Goal: Task Accomplishment & Management: Manage account settings

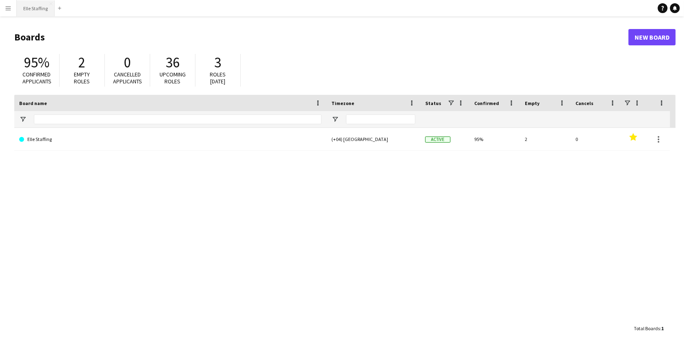
click at [25, 7] on button "Elle Staffing Close" at bounding box center [36, 8] width 38 height 16
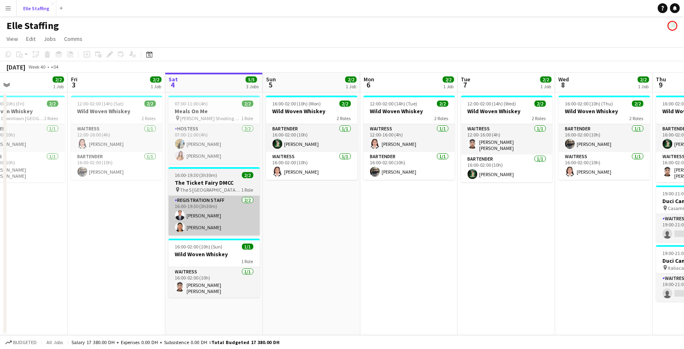
scroll to position [0, 224]
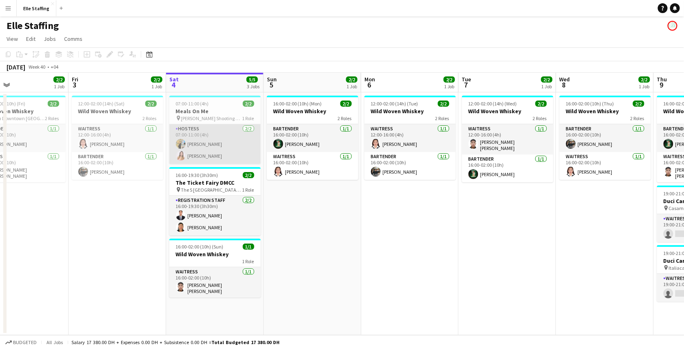
click at [217, 146] on app-card-role "Hostess 2/2 07:00-11:00 (4h) Amina belamri Carla Guerra" at bounding box center [214, 144] width 91 height 40
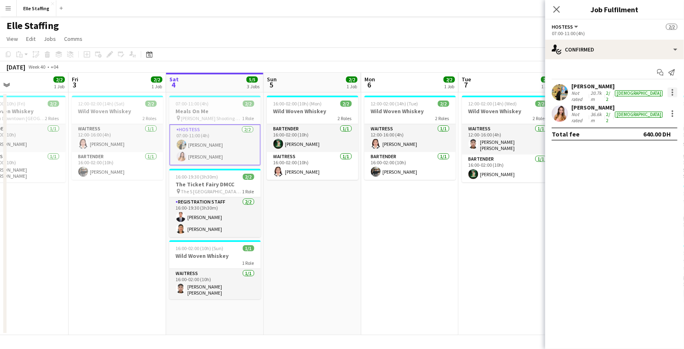
click at [672, 94] on div at bounding box center [673, 95] width 2 height 2
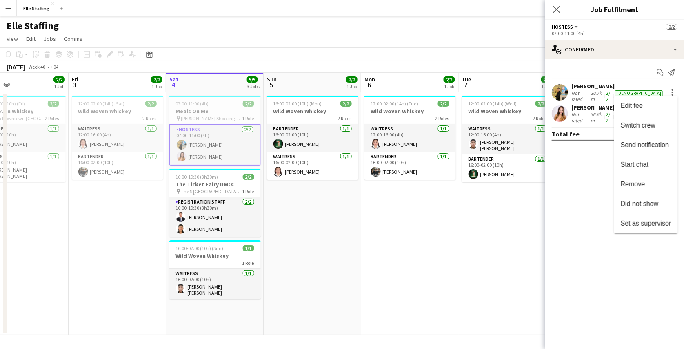
click at [595, 89] on div at bounding box center [342, 174] width 684 height 349
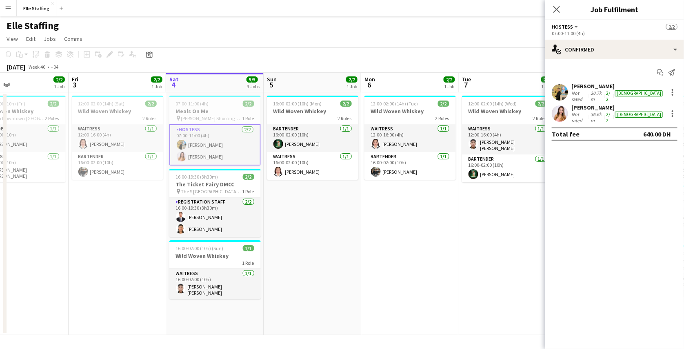
click at [595, 89] on div "Amina belamri" at bounding box center [618, 85] width 93 height 7
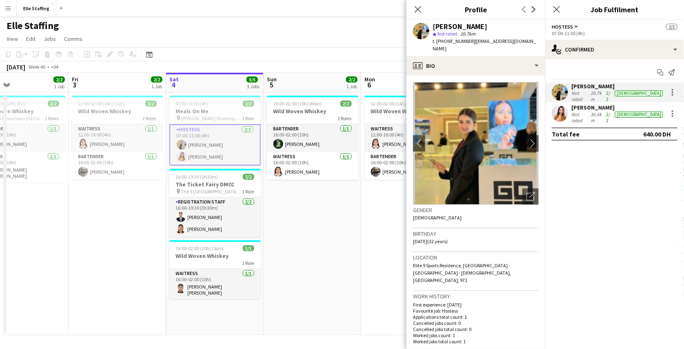
click at [502, 40] on span "| amina.belamri23@gmail.com" at bounding box center [484, 44] width 103 height 13
drag, startPoint x: 534, startPoint y: 42, endPoint x: 471, endPoint y: 45, distance: 62.9
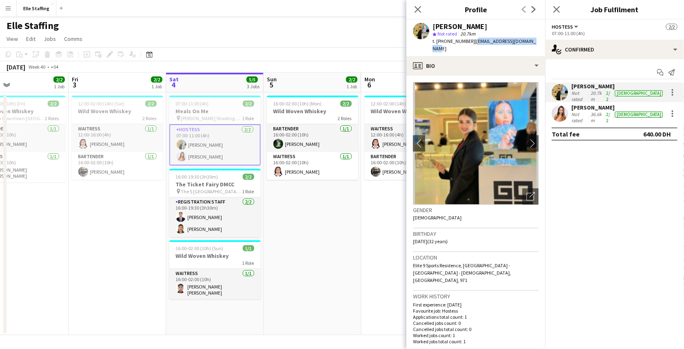
click at [471, 45] on div "Amina belamri star Not rated 20.7km t. +971589558138 | amina.belamri23@gmail.com" at bounding box center [476, 38] width 139 height 36
copy span "amina.belamri23@gmail.com"
click at [56, 254] on app-date-cell "16:00-02:00 (10h) (Fri) 2/2 Wild Woven Whiskey pin Carlton Downtown Dubai 2 Rol…" at bounding box center [20, 213] width 98 height 243
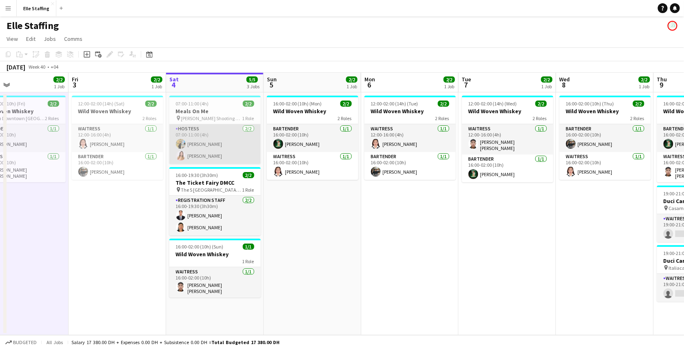
click at [196, 140] on app-card-role "Hostess 2/2 07:00-11:00 (4h) Amina belamri Carla Guerra" at bounding box center [214, 144] width 91 height 40
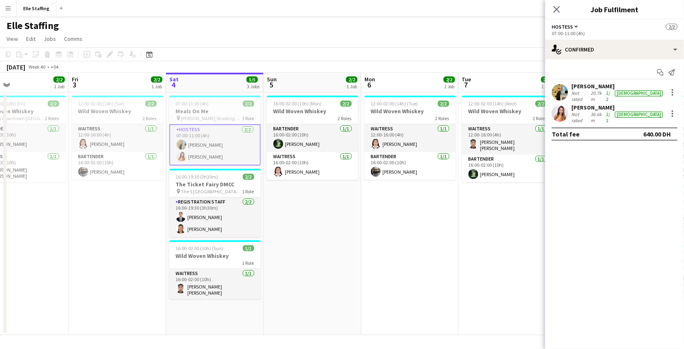
click at [77, 206] on app-date-cell "12:00-02:00 (14h) (Sat) 2/2 Wild Woven Whiskey 2 Roles Waitress 1/1 12:00-16:00…" at bounding box center [118, 213] width 98 height 243
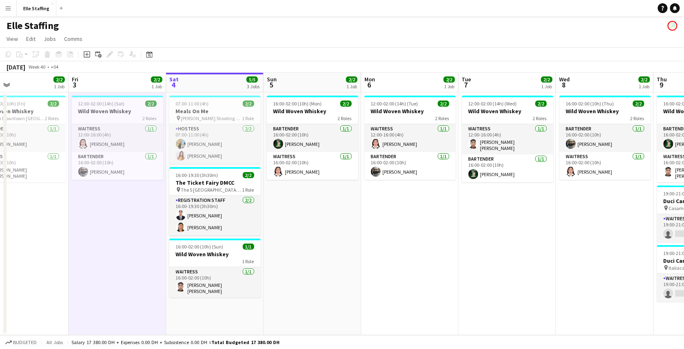
click at [10, 3] on button "Menu" at bounding box center [8, 8] width 16 height 16
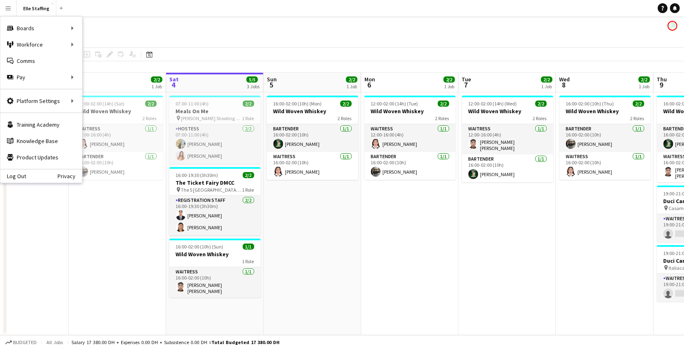
click at [18, 180] on div "Log Out Privacy" at bounding box center [41, 176] width 82 height 14
drag, startPoint x: 18, startPoint y: 180, endPoint x: 18, endPoint y: 172, distance: 8.2
click at [18, 172] on div "Log Out Privacy" at bounding box center [41, 176] width 82 height 14
click at [18, 173] on link "Log Out" at bounding box center [13, 176] width 26 height 7
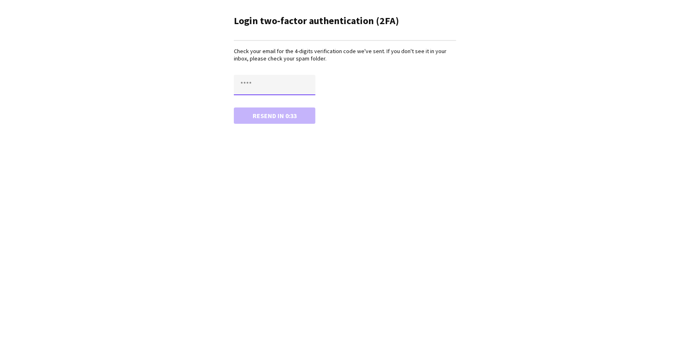
click at [254, 86] on input "text" at bounding box center [275, 85] width 82 height 20
type input "****"
click at [234, 107] on button "Confirm" at bounding box center [275, 115] width 82 height 16
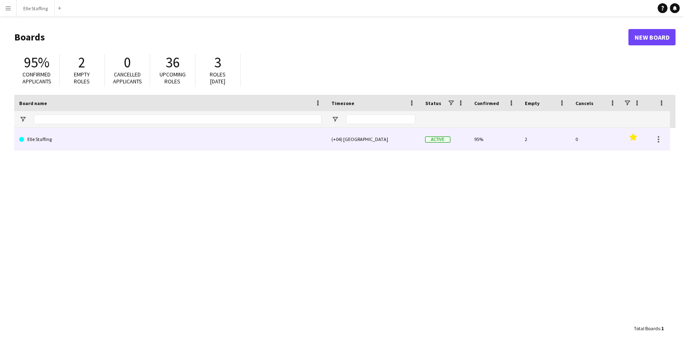
click at [218, 148] on link "Elle Staffing" at bounding box center [170, 139] width 303 height 23
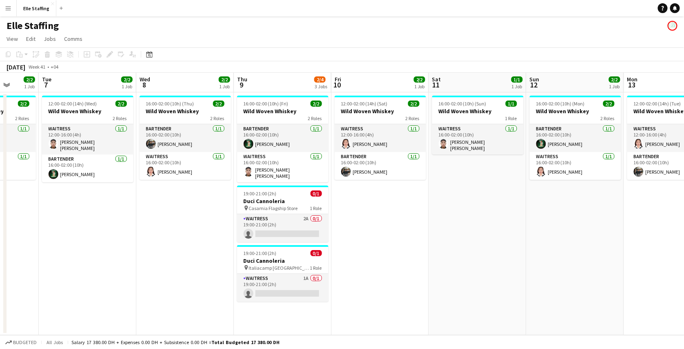
scroll to position [0, 266]
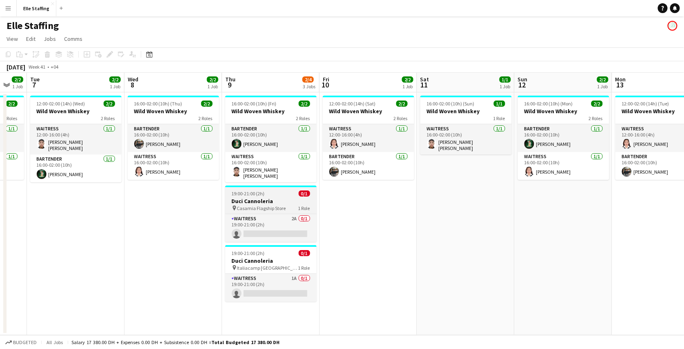
click at [283, 199] on h3 "Duci Cannoleria" at bounding box center [270, 200] width 91 height 7
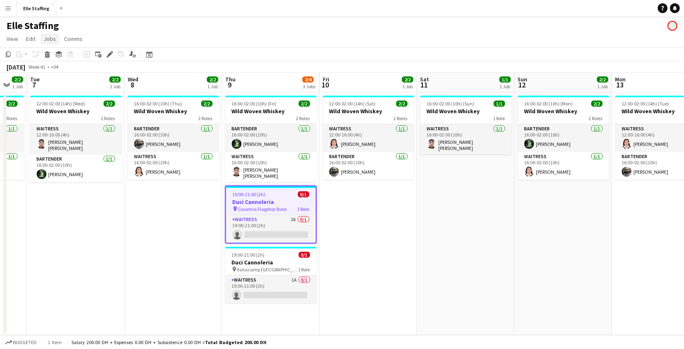
click at [52, 34] on link "Jobs" at bounding box center [49, 38] width 19 height 11
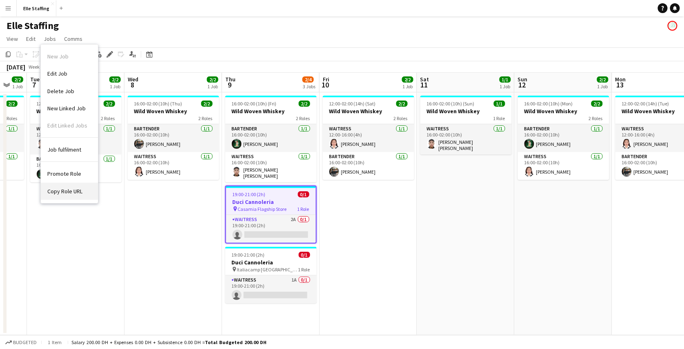
click at [69, 192] on span "Copy Role URL" at bounding box center [64, 190] width 35 height 7
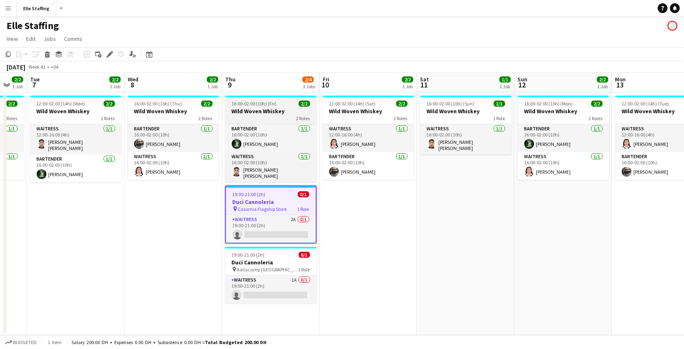
click at [241, 110] on h3 "Wild Woven Whiskey" at bounding box center [270, 110] width 91 height 7
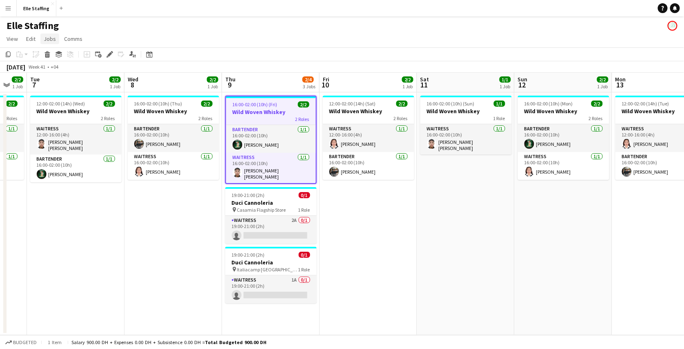
click at [45, 41] on span "Jobs" at bounding box center [50, 38] width 12 height 7
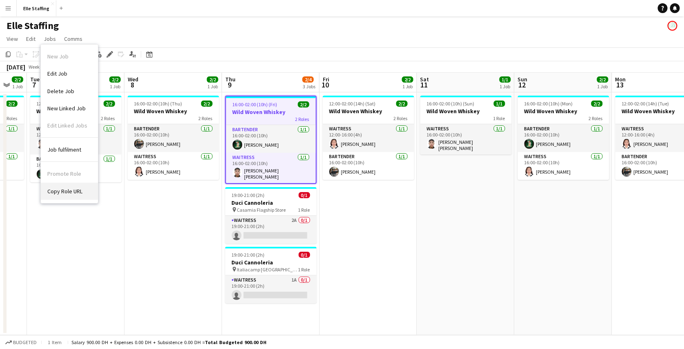
click at [60, 194] on link "Copy Role URL" at bounding box center [69, 191] width 57 height 17
type textarea "**********"
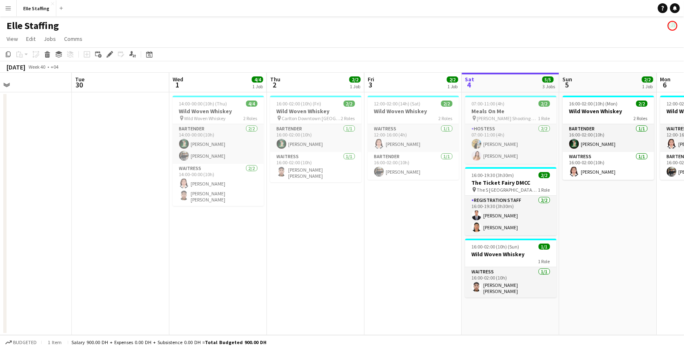
scroll to position [0, 225]
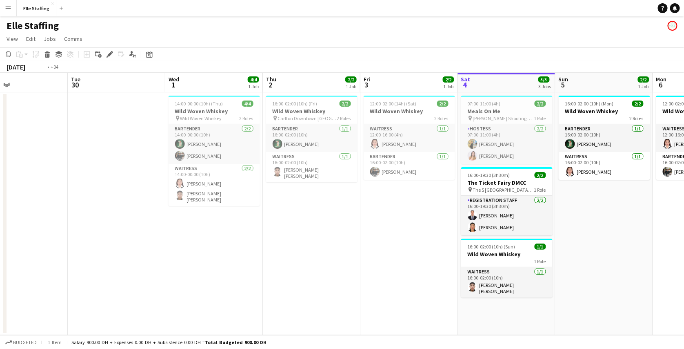
click at [94, 206] on div "14:00-00:00 (10h) (Thu) 4/4 Wild Woven Whiskey pin Wild Woven Whiskey 2 Roles B…" at bounding box center [361, 213] width 1172 height 243
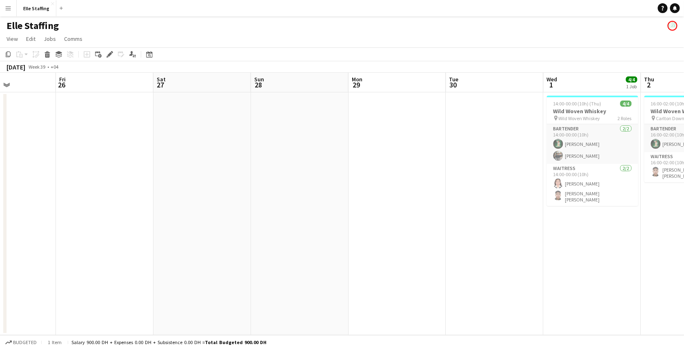
scroll to position [0, 186]
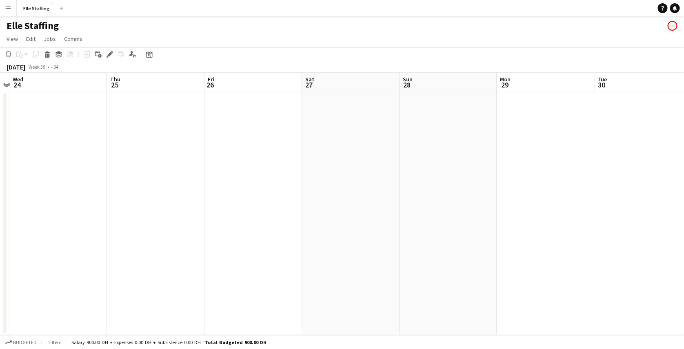
click at [73, 206] on app-date-cell at bounding box center [58, 213] width 98 height 243
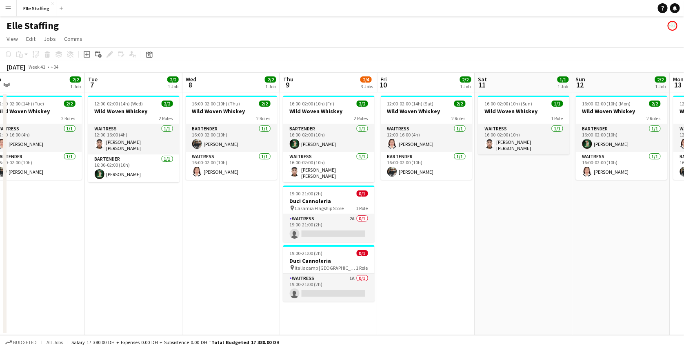
scroll to position [0, 296]
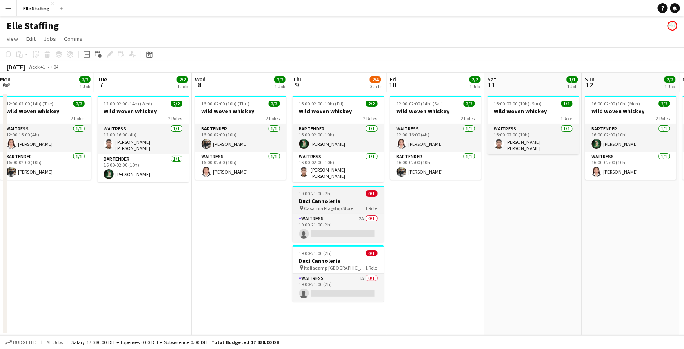
click at [352, 200] on h3 "Duci Cannoleria" at bounding box center [338, 200] width 91 height 7
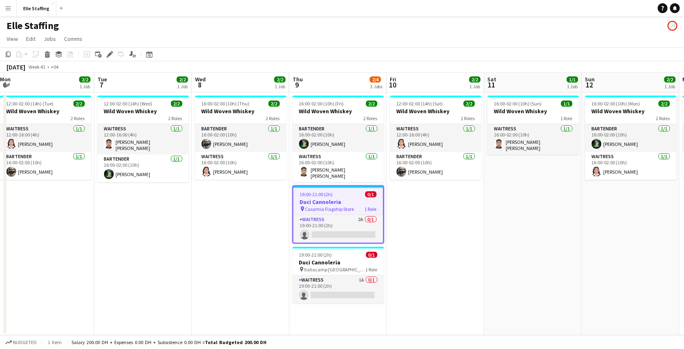
scroll to position [0, 299]
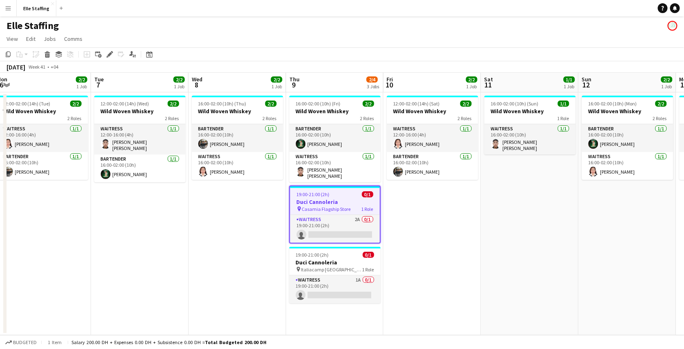
click at [336, 196] on app-calendar-viewport "Fri 3 2/2 1 Job Sat 4 5/5 3 Jobs Sun 5 2/2 1 Job Mon 6 2/2 1 Job Tue 7 2/2 1 Jo…" at bounding box center [342, 204] width 684 height 262
click at [109, 52] on icon "Edit" at bounding box center [110, 54] width 7 height 7
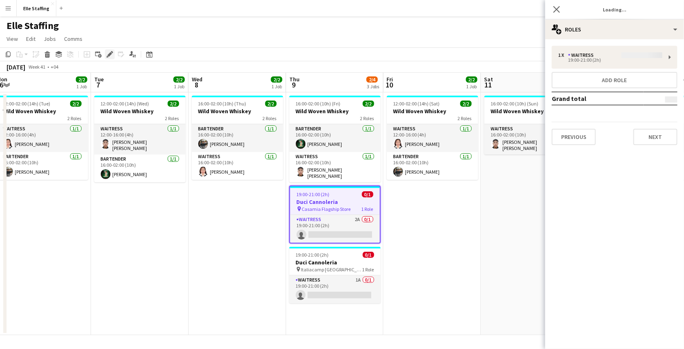
type input "**********"
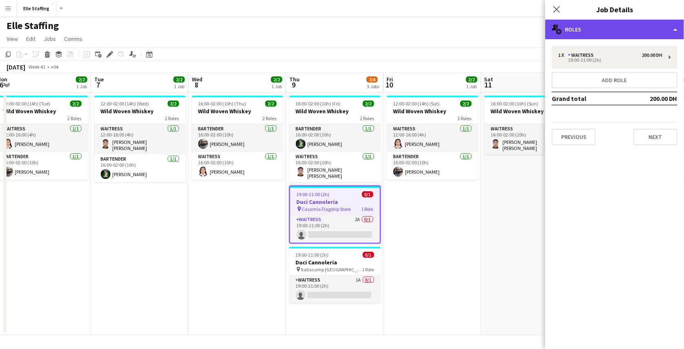
click at [611, 31] on div "multiple-users-add Roles" at bounding box center [615, 30] width 139 height 20
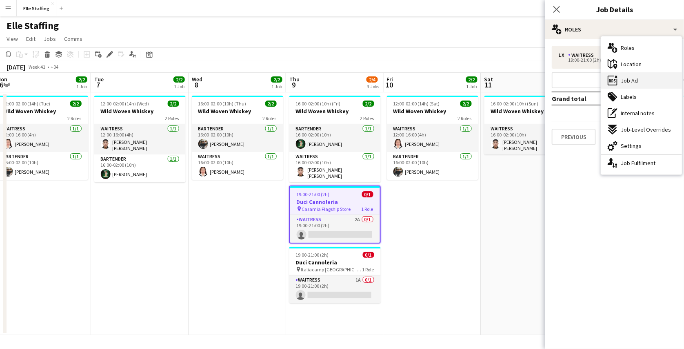
click at [626, 74] on div "ads-window Job Ad" at bounding box center [641, 80] width 81 height 16
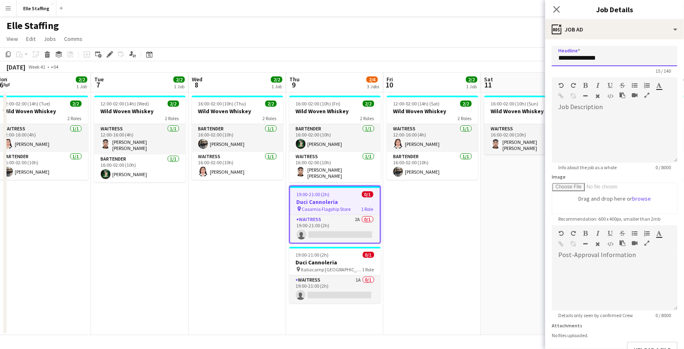
drag, startPoint x: 610, startPoint y: 58, endPoint x: 555, endPoint y: 59, distance: 54.3
click at [555, 59] on input "**********" at bounding box center [615, 56] width 126 height 20
click at [560, 4] on app-icon "Close pop-in" at bounding box center [557, 10] width 12 height 12
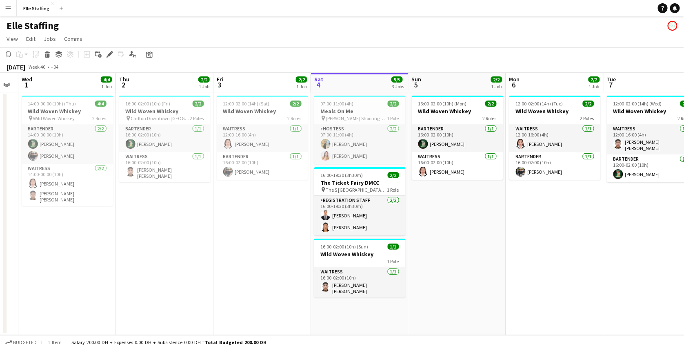
scroll to position [0, 274]
click at [10, 9] on app-icon "Menu" at bounding box center [8, 8] width 7 height 7
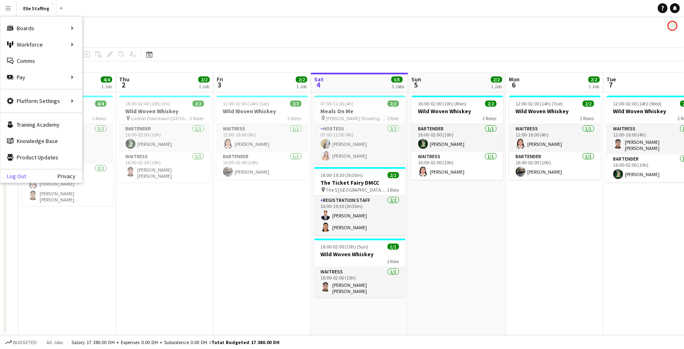
click at [20, 174] on link "Log Out" at bounding box center [13, 176] width 26 height 7
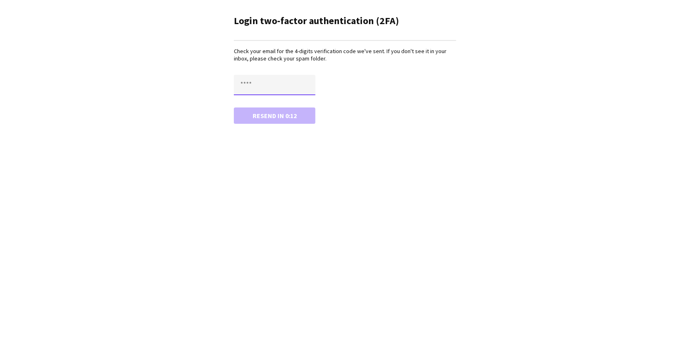
click at [256, 79] on input "text" at bounding box center [275, 85] width 82 height 20
paste input "****"
type input "****"
click at [234, 107] on button "Confirm" at bounding box center [275, 115] width 82 height 16
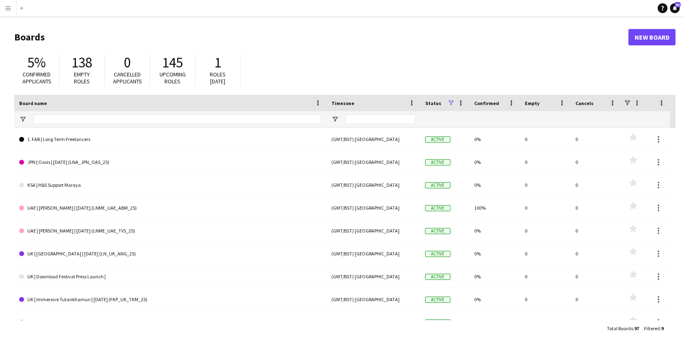
click at [9, 11] on app-icon "Menu" at bounding box center [8, 8] width 7 height 7
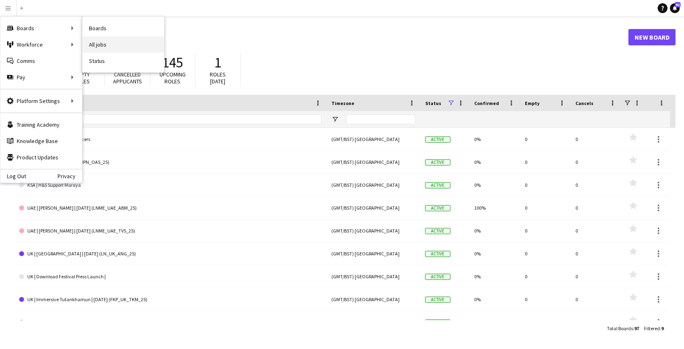
click at [91, 42] on link "All jobs" at bounding box center [123, 44] width 82 height 16
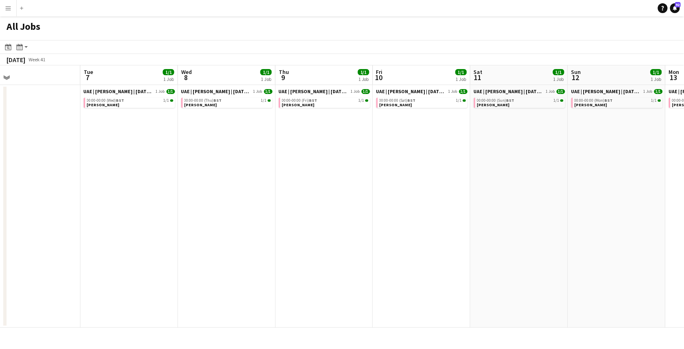
scroll to position [0, 310]
click at [260, 101] on div "00:00-00:00 (Thu) BST 1/1" at bounding box center [227, 100] width 87 height 4
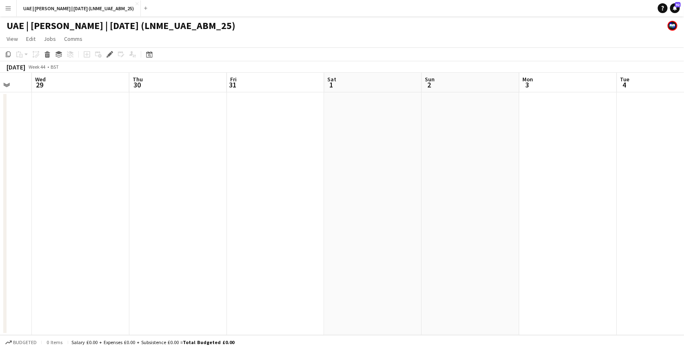
scroll to position [0, 365]
click at [8, 7] on app-icon "Menu" at bounding box center [8, 8] width 7 height 7
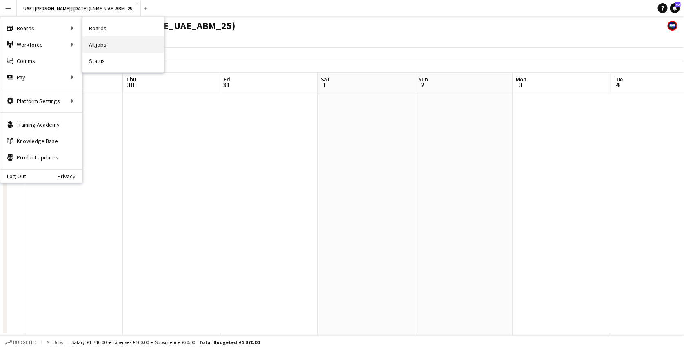
click at [95, 37] on link "All jobs" at bounding box center [123, 44] width 82 height 16
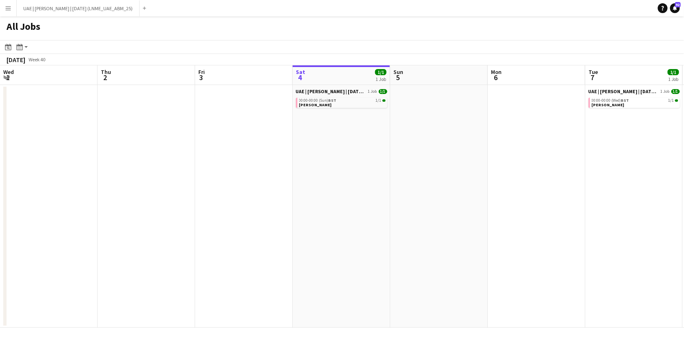
scroll to position [0, 195]
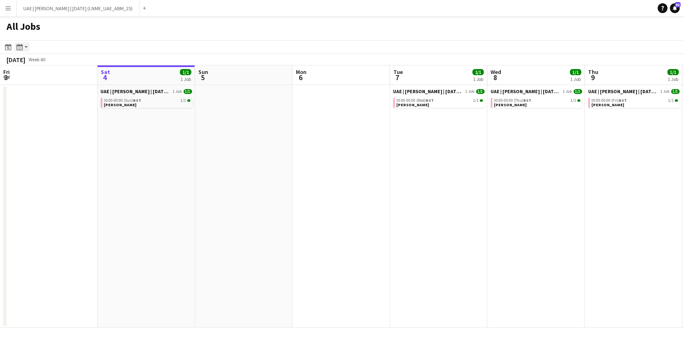
click at [25, 46] on app-action-btn "Month view / Day view" at bounding box center [22, 47] width 15 height 10
click at [46, 88] on link "Month view" at bounding box center [44, 90] width 45 height 7
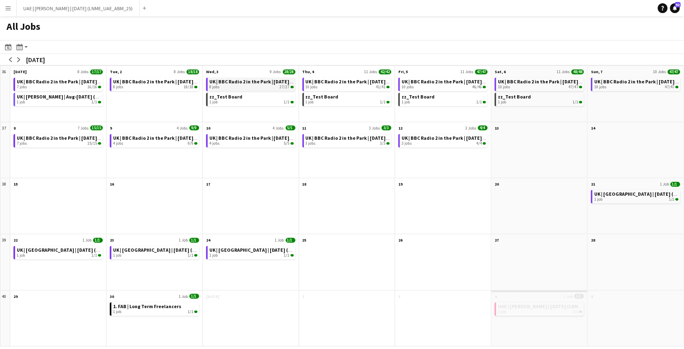
click at [263, 87] on div "8 jobs 27/27" at bounding box center [251, 87] width 85 height 5
click at [19, 58] on app-icon "arrow-right" at bounding box center [18, 59] width 5 height 5
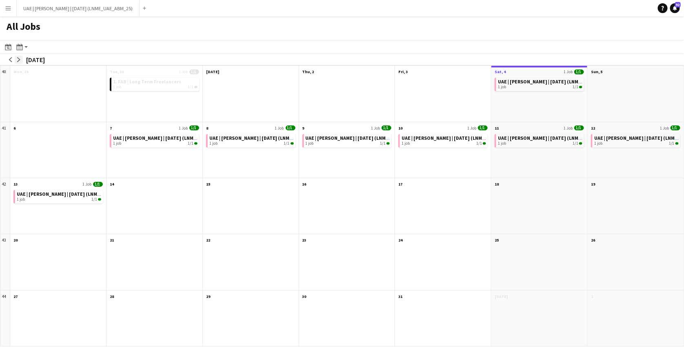
click at [19, 58] on app-icon "arrow-right" at bounding box center [18, 59] width 5 height 5
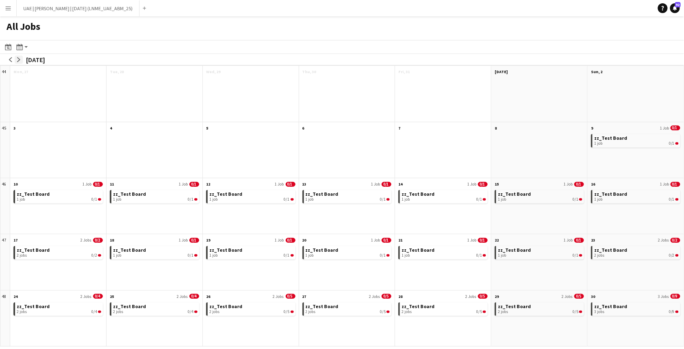
click at [19, 58] on app-icon "arrow-right" at bounding box center [18, 59] width 5 height 5
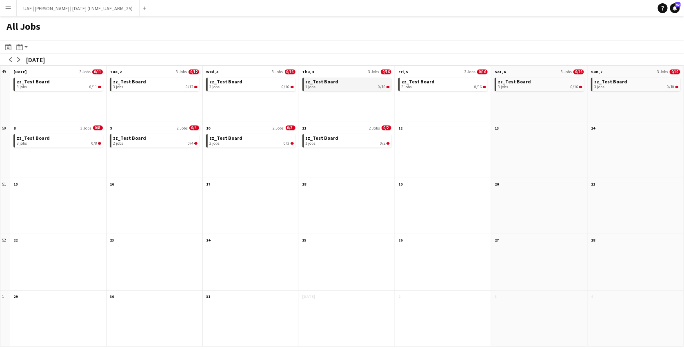
click at [320, 90] on app-month-view-brief-board "zz_Test Board 3 jobs 0/16" at bounding box center [347, 84] width 89 height 13
click at [329, 82] on span "zz_Test Board" at bounding box center [322, 81] width 33 height 6
click at [11, 59] on app-icon "arrow-left" at bounding box center [10, 59] width 5 height 5
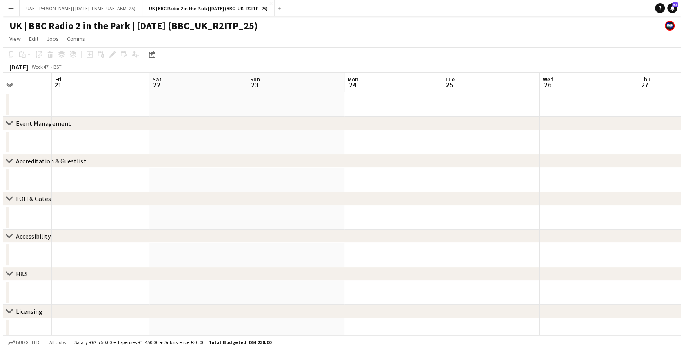
scroll to position [0, 265]
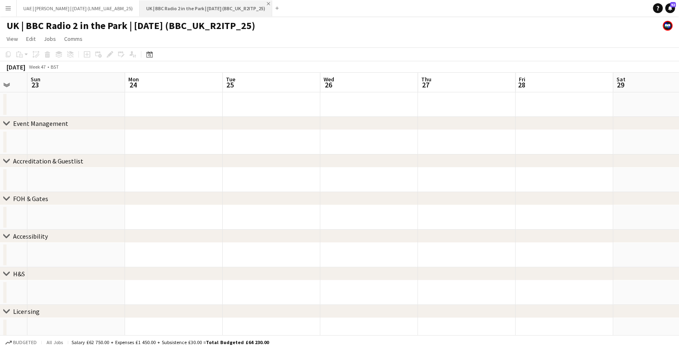
click at [270, 4] on app-icon "Close" at bounding box center [268, 3] width 3 height 3
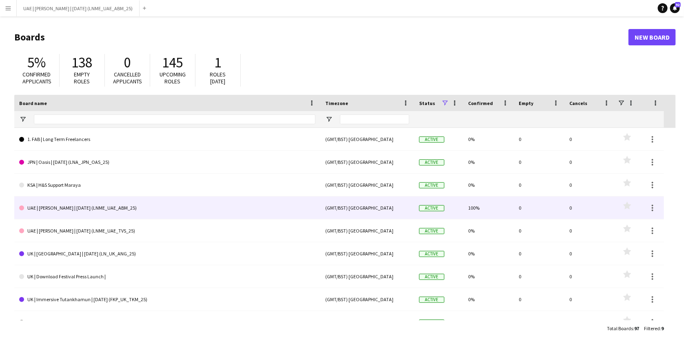
scroll to position [13, 0]
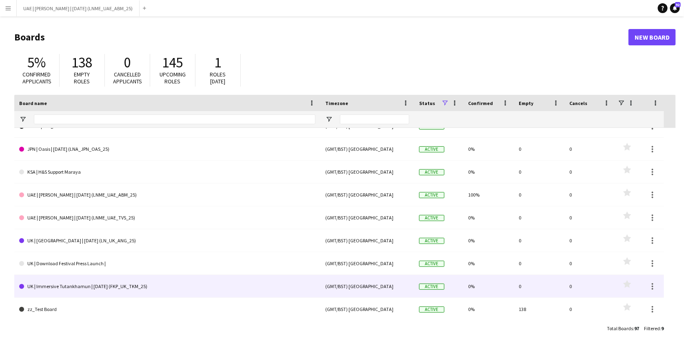
click at [101, 285] on link "UK | Immersive Tutankhamun | [DATE] (FKP_UK_TKM_25)" at bounding box center [167, 286] width 296 height 23
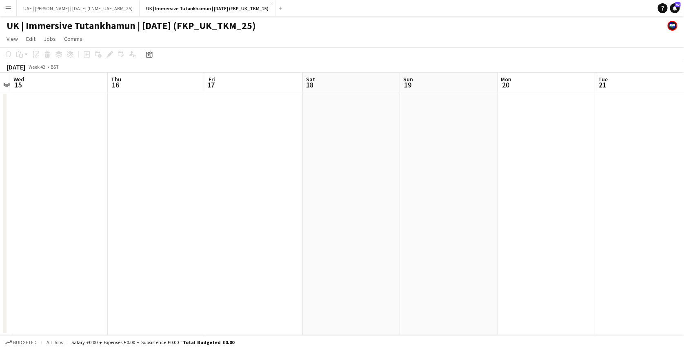
scroll to position [0, 288]
click at [11, 8] on button "Menu" at bounding box center [8, 8] width 16 height 16
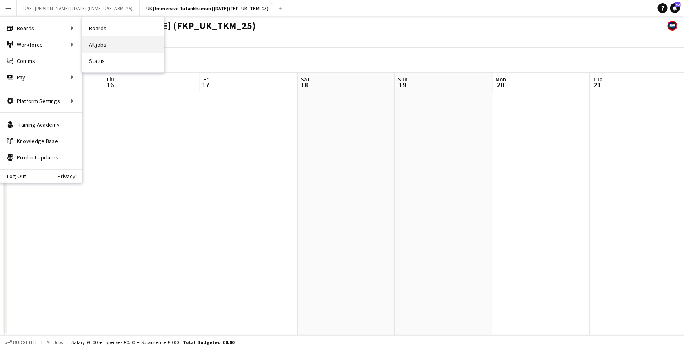
click at [102, 41] on link "All jobs" at bounding box center [123, 44] width 82 height 16
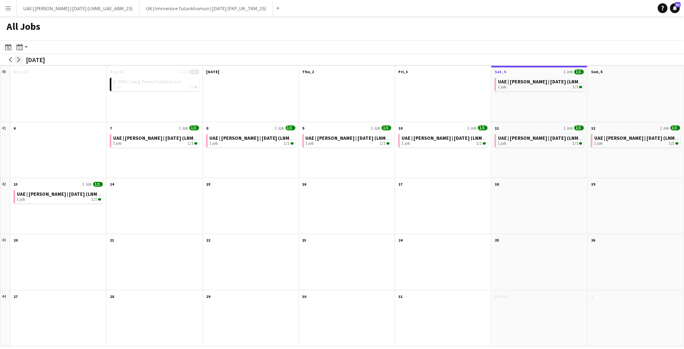
click at [19, 60] on app-icon "arrow-right" at bounding box center [18, 59] width 5 height 5
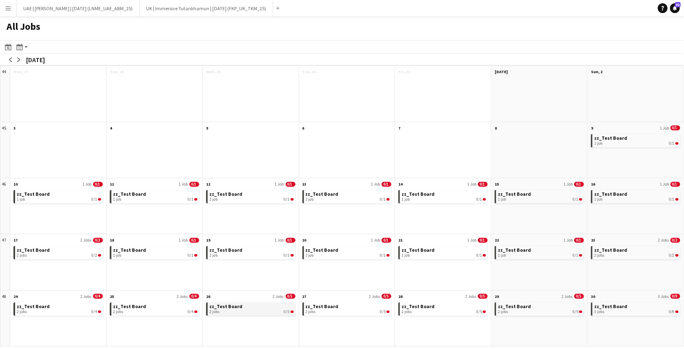
click at [229, 313] on div "2 jobs 0/5" at bounding box center [251, 311] width 85 height 5
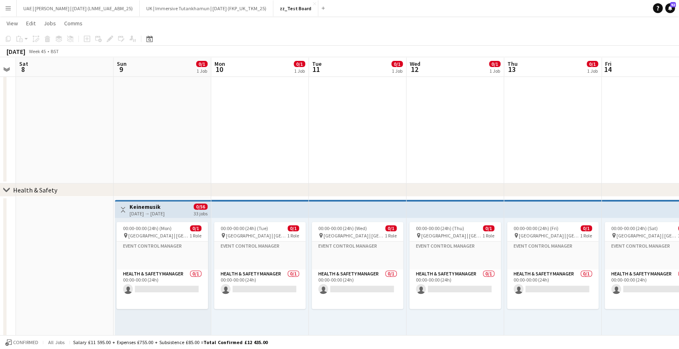
scroll to position [236, 0]
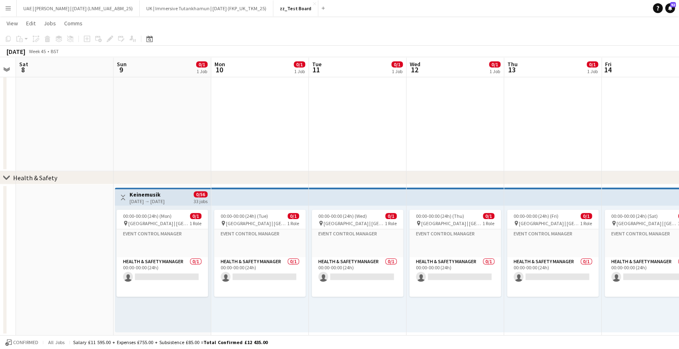
click at [220, 194] on app-top-bar at bounding box center [260, 196] width 98 height 18
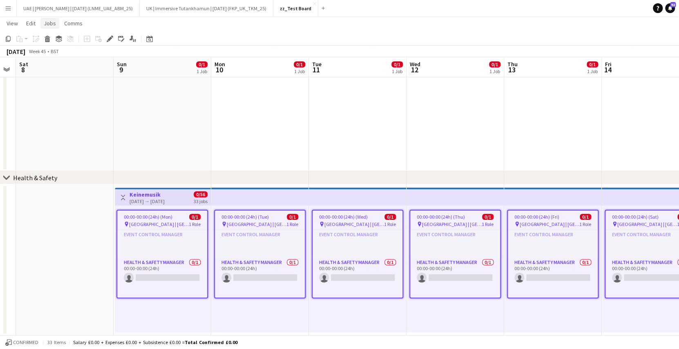
click at [47, 27] on link "Jobs" at bounding box center [49, 23] width 19 height 11
click at [154, 223] on span "[GEOGRAPHIC_DATA] | [GEOGRAPHIC_DATA], [GEOGRAPHIC_DATA]" at bounding box center [159, 224] width 60 height 6
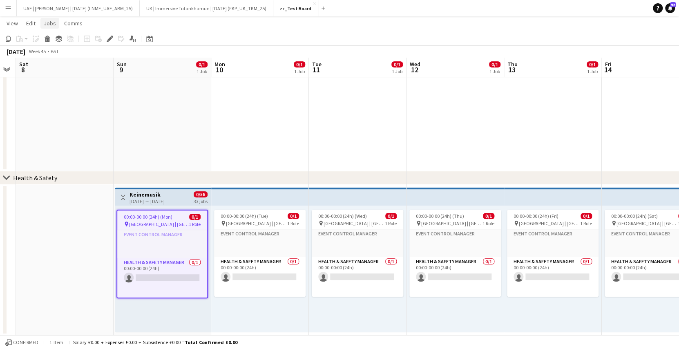
click at [51, 25] on span "Jobs" at bounding box center [50, 23] width 12 height 7
click at [74, 160] on span "Promote Role" at bounding box center [64, 157] width 34 height 7
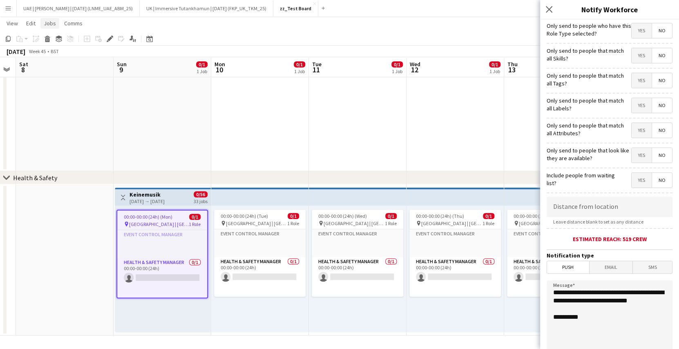
click at [48, 22] on span "Jobs" at bounding box center [50, 23] width 12 height 7
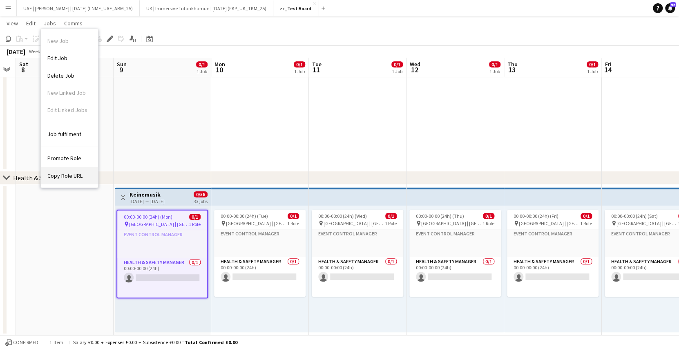
click at [59, 172] on span "Copy Role URL" at bounding box center [64, 175] width 35 height 7
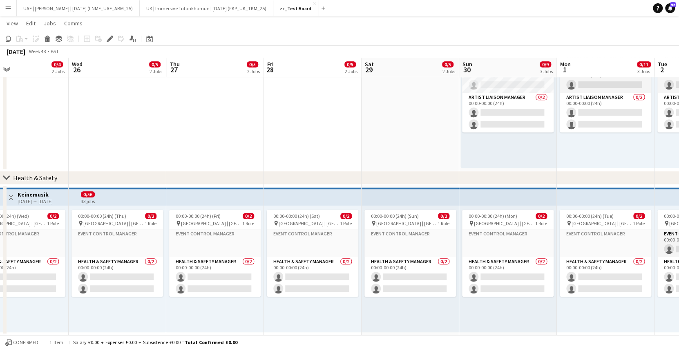
scroll to position [0, 324]
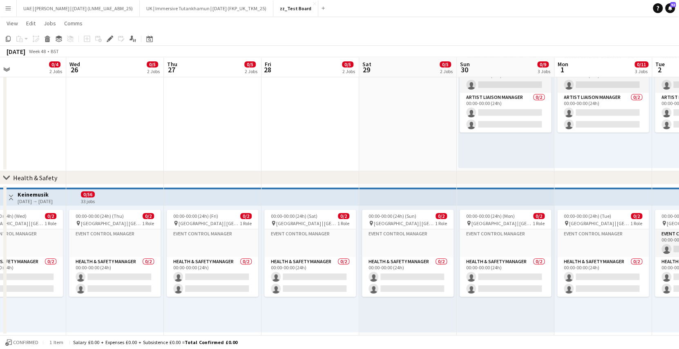
click at [8, 8] on app-icon "Menu" at bounding box center [8, 8] width 7 height 7
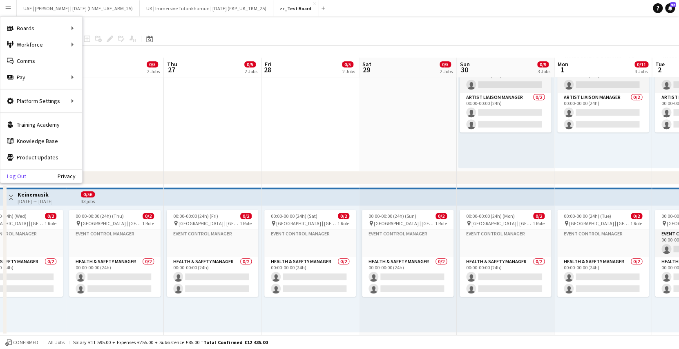
click at [20, 178] on link "Log Out" at bounding box center [13, 176] width 26 height 7
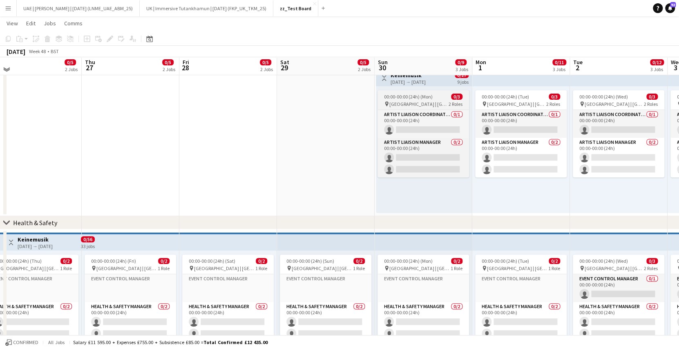
scroll to position [168, 0]
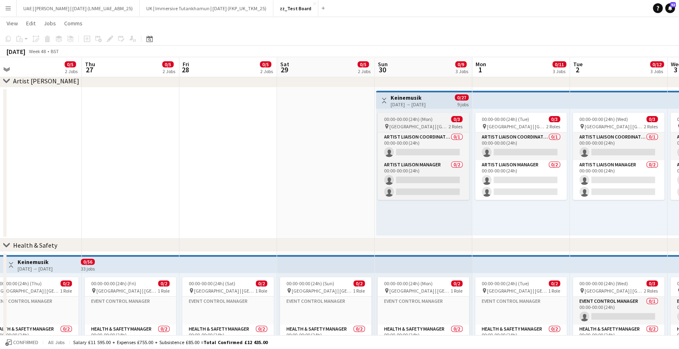
click at [405, 115] on app-job-card "00:00-00:00 (24h) (Mon) 0/3 pin Gateway Park | Abu Dhabi, UAE 2 Roles Artist Li…" at bounding box center [422, 156] width 91 height 87
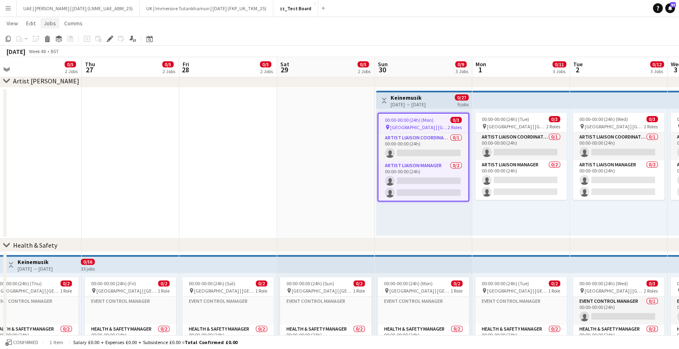
click at [51, 23] on span "Jobs" at bounding box center [50, 23] width 12 height 7
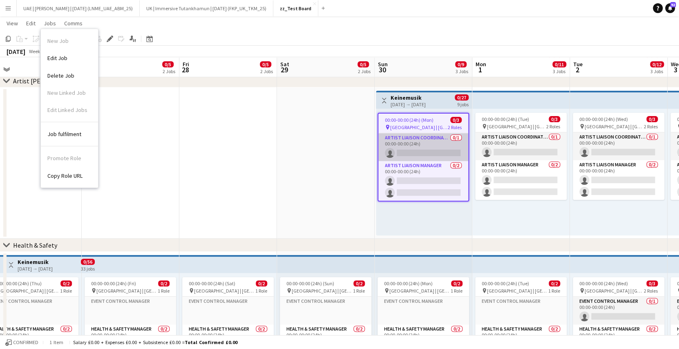
click at [432, 146] on app-card-role "Artist Liaison Coordinator 0/1 00:00-00:00 (24h) single-neutral-actions" at bounding box center [423, 147] width 90 height 28
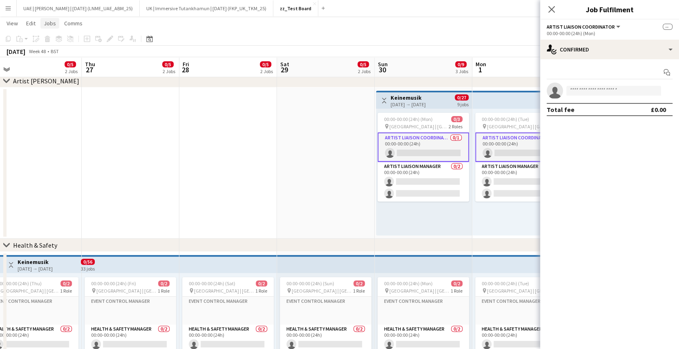
click at [50, 26] on span "Jobs" at bounding box center [50, 23] width 12 height 7
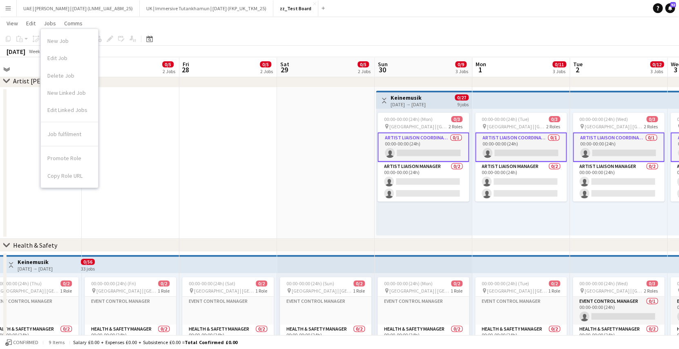
click at [419, 148] on app-card-role "Artist Liaison Coordinator 0/1 00:00-00:00 (24h) single-neutral-actions" at bounding box center [422, 146] width 91 height 29
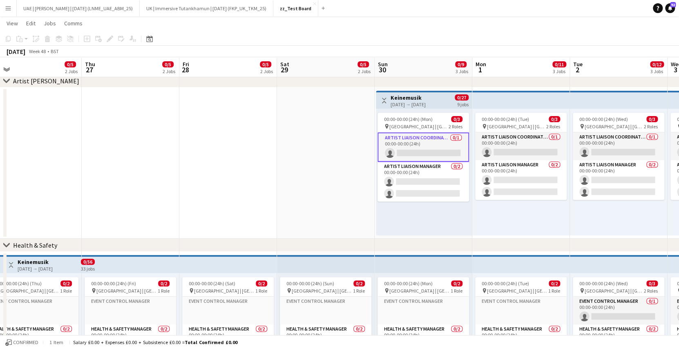
click at [441, 149] on app-card-role "Artist Liaison Coordinator 0/1 00:00-00:00 (24h) single-neutral-actions" at bounding box center [422, 146] width 91 height 29
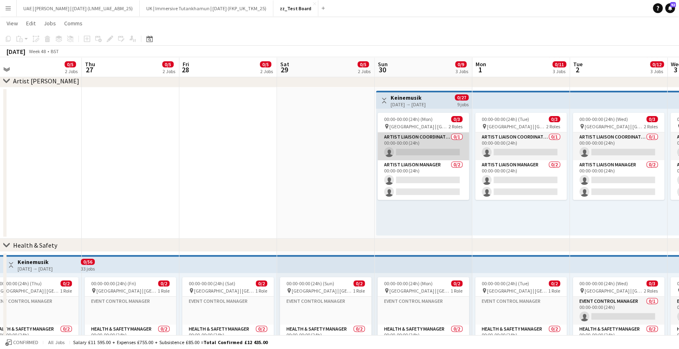
click at [441, 149] on app-card-role "Artist Liaison Coordinator 0/1 00:00-00:00 (24h) single-neutral-actions" at bounding box center [422, 146] width 91 height 28
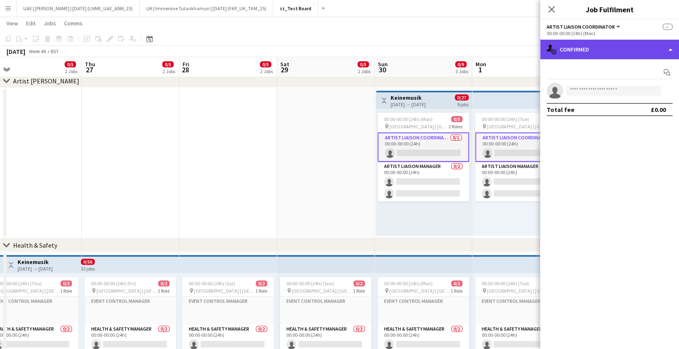
click at [592, 47] on div "single-neutral-actions-check-2 Confirmed" at bounding box center [609, 50] width 139 height 20
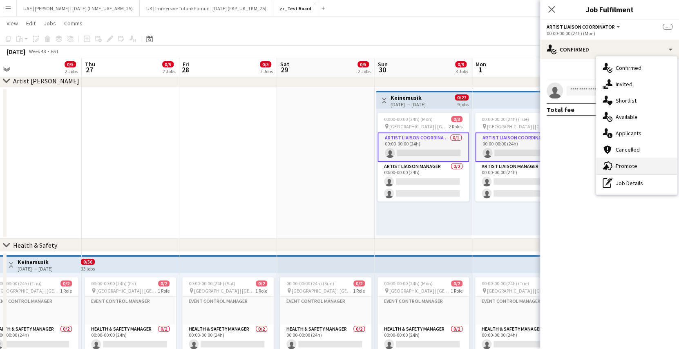
click at [618, 169] on span "Promote" at bounding box center [626, 165] width 22 height 7
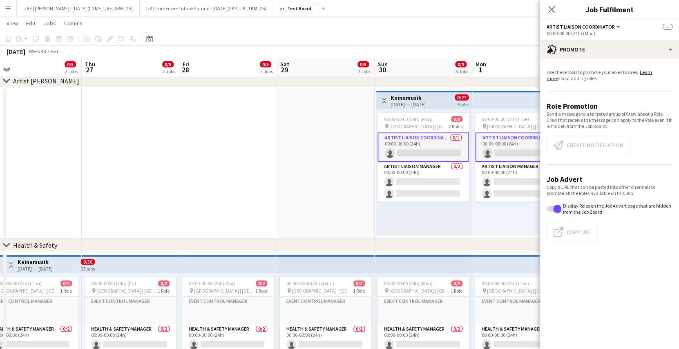
click at [428, 138] on app-card-role "Artist Liaison Coordinator 0/1 00:00-00:00 (24h) single-neutral-actions" at bounding box center [422, 146] width 91 height 29
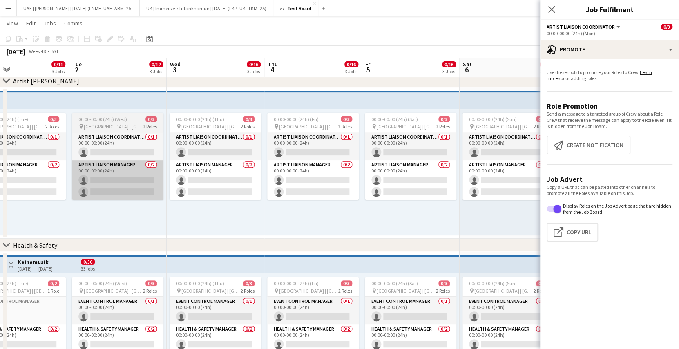
scroll to position [0, 238]
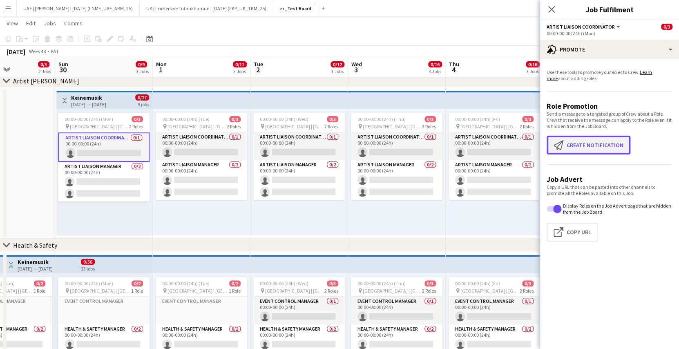
click at [588, 153] on button "Create notification Create notification" at bounding box center [588, 145] width 84 height 19
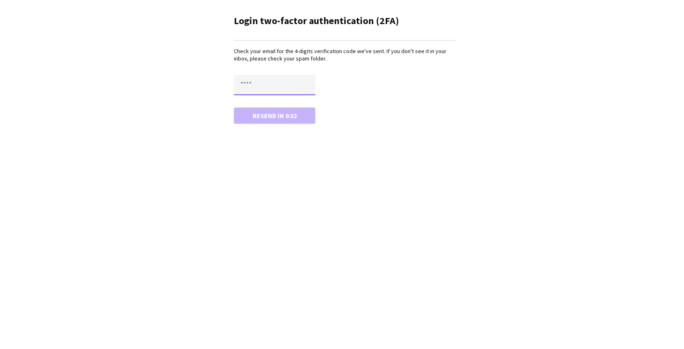
click at [252, 89] on input "text" at bounding box center [275, 85] width 82 height 20
paste input "****"
type input "****"
click at [234, 107] on button "Confirm" at bounding box center [275, 115] width 82 height 16
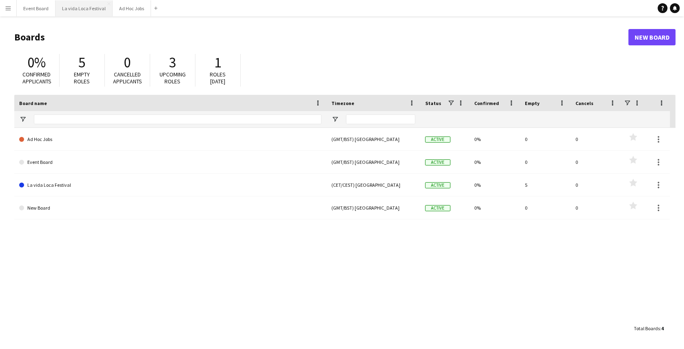
click at [89, 9] on button "La vida Loca Festival Close" at bounding box center [84, 8] width 57 height 16
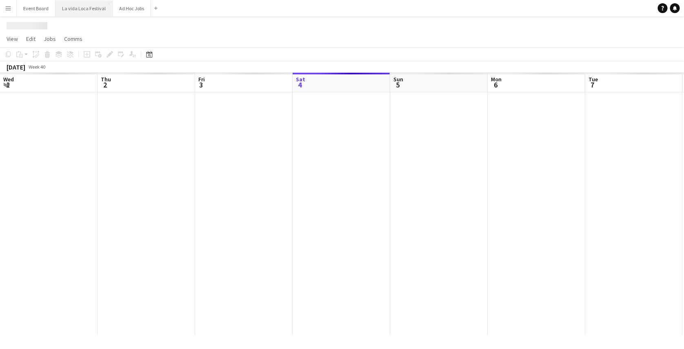
scroll to position [0, 195]
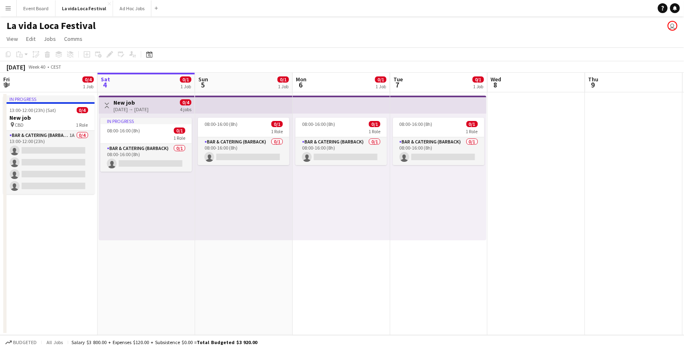
click at [132, 103] on h3 "New job" at bounding box center [131, 102] width 35 height 7
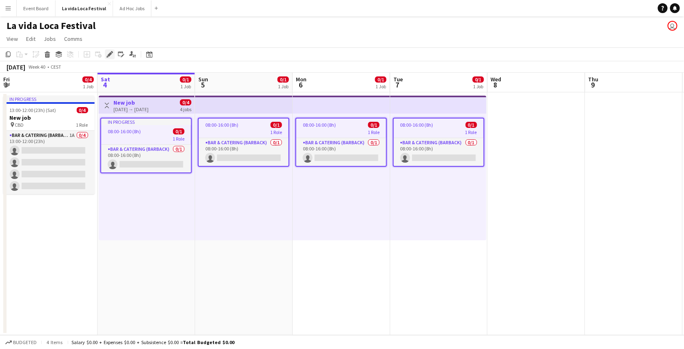
click at [109, 53] on icon "Edit" at bounding box center [110, 54] width 7 height 7
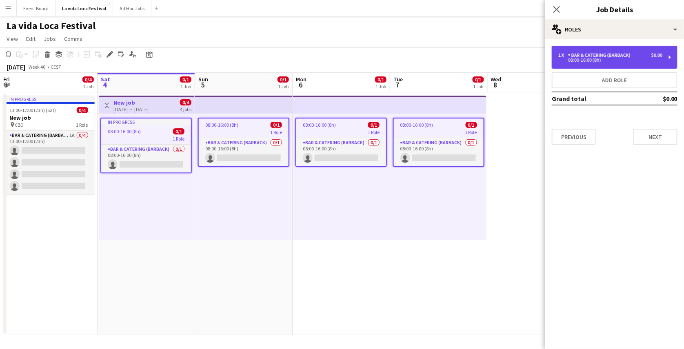
click at [577, 62] on div "08:00-16:00 (8h)" at bounding box center [611, 60] width 104 height 4
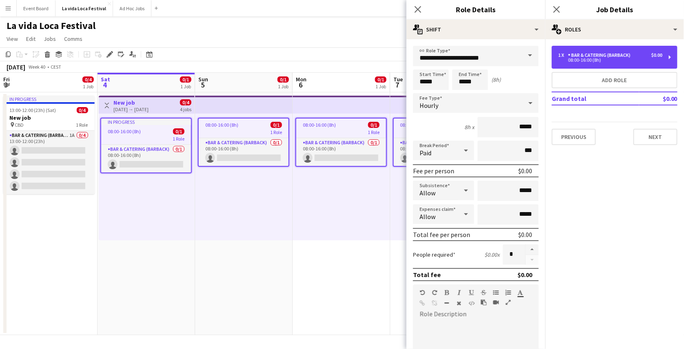
scroll to position [203, 0]
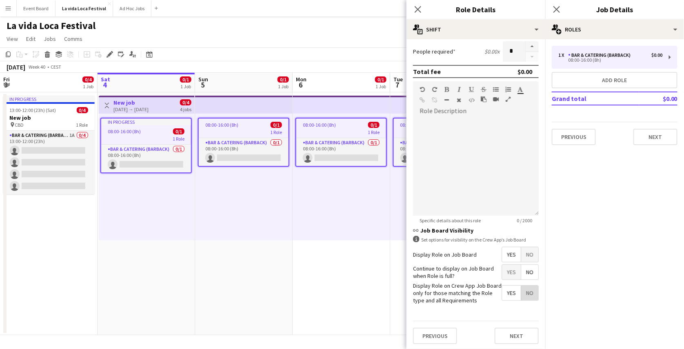
click at [528, 296] on span "No" at bounding box center [529, 292] width 17 height 15
click at [379, 268] on app-date-cell "08:00-16:00 (8h) 0/1 1 Role Bar & Catering (Barback) 0/1 08:00-16:00 (8h) singl…" at bounding box center [342, 213] width 98 height 243
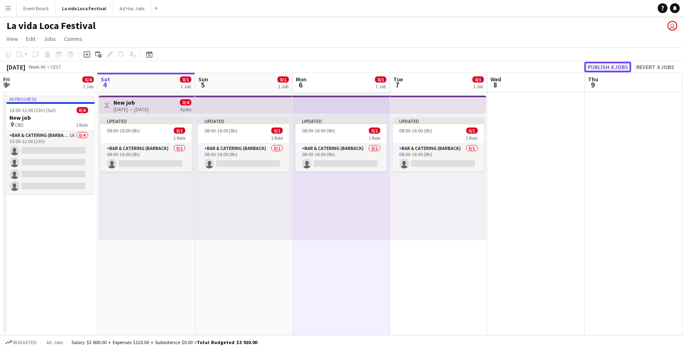
click at [607, 64] on button "Publish 4 jobs" at bounding box center [608, 67] width 47 height 11
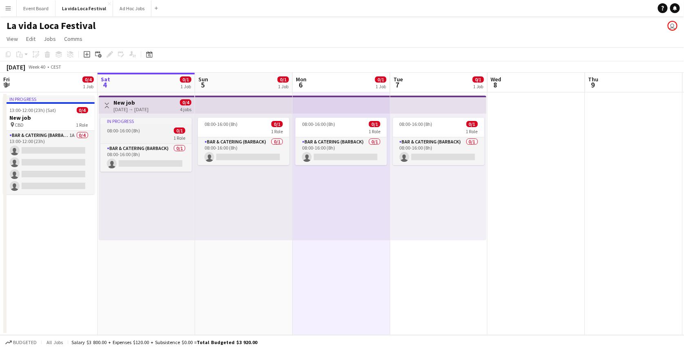
click at [154, 122] on div "In progress" at bounding box center [145, 121] width 91 height 7
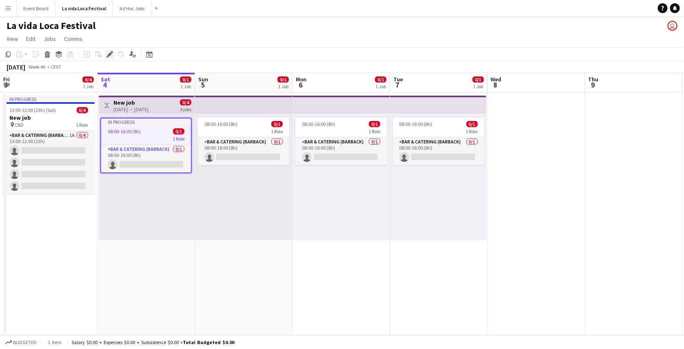
click at [112, 53] on icon "Edit" at bounding box center [110, 54] width 7 height 7
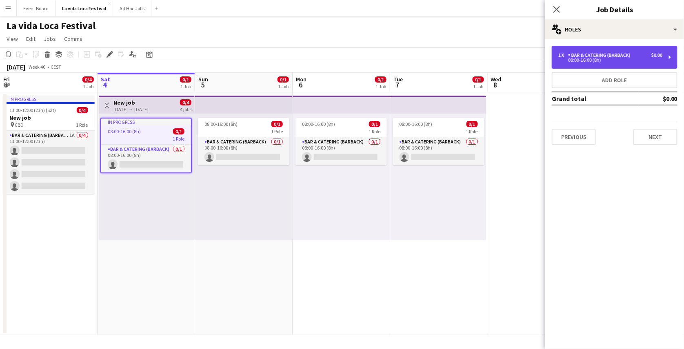
click at [562, 59] on div "08:00-16:00 (8h)" at bounding box center [611, 60] width 104 height 4
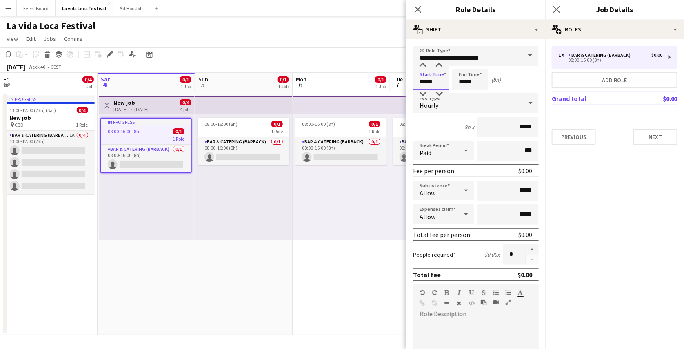
click at [425, 80] on input "*****" at bounding box center [431, 79] width 36 height 20
click at [424, 62] on div at bounding box center [423, 65] width 16 height 8
type input "*****"
click at [424, 62] on div at bounding box center [423, 65] width 16 height 8
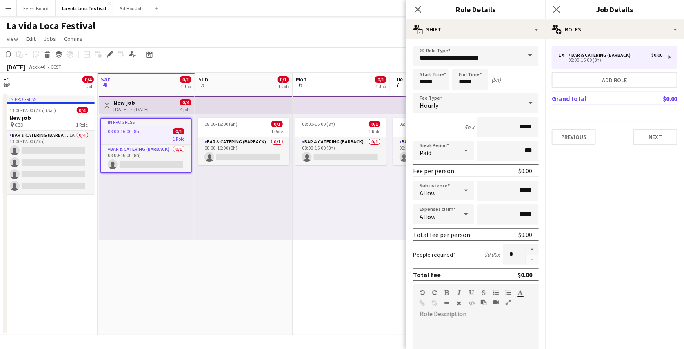
click at [355, 44] on app-page-menu "View Day view expanded Day view collapsed Month view Date picker Jump to today …" at bounding box center [342, 40] width 684 height 16
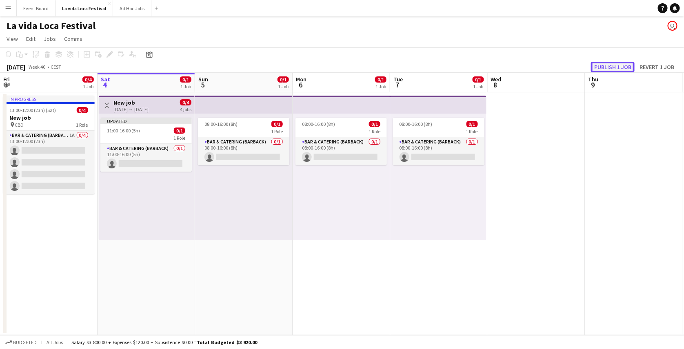
click at [595, 67] on button "Publish 1 job" at bounding box center [613, 67] width 44 height 11
click at [127, 124] on div "In progress" at bounding box center [145, 121] width 91 height 7
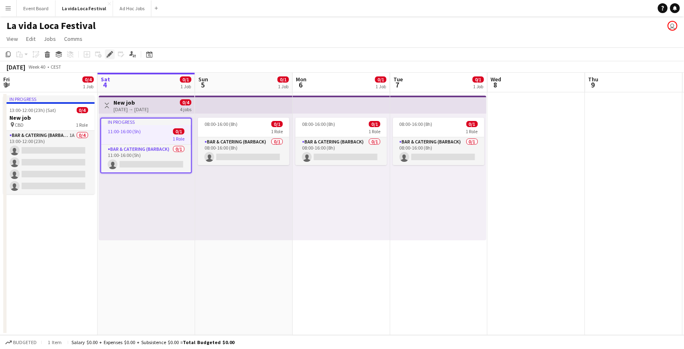
click at [109, 54] on icon at bounding box center [109, 54] width 4 height 4
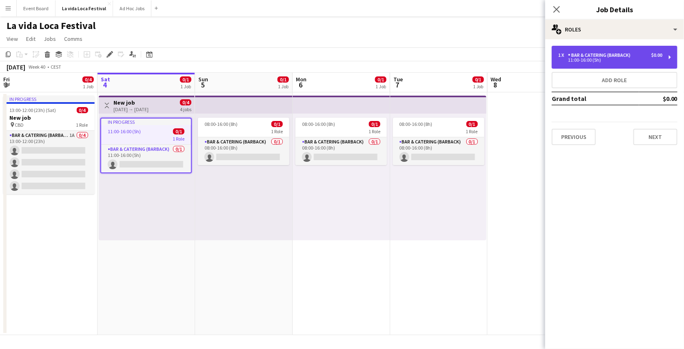
click at [569, 49] on div "1 x Bar & Catering (Barback) $0.00 11:00-16:00 (5h)" at bounding box center [615, 57] width 126 height 23
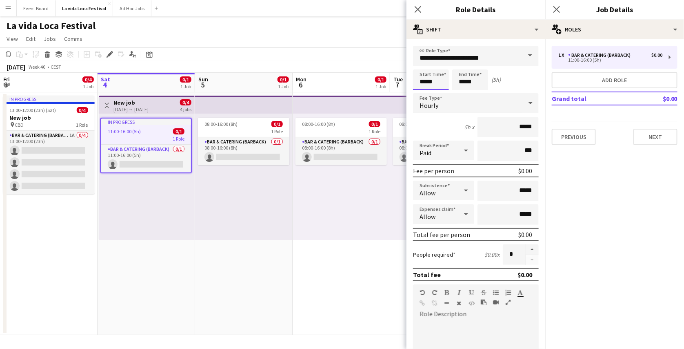
click at [423, 77] on input "*****" at bounding box center [431, 79] width 36 height 20
type input "*****"
click at [421, 68] on div at bounding box center [423, 65] width 16 height 8
click at [386, 63] on div "October 2025 Week 40 • CEST" at bounding box center [342, 66] width 684 height 11
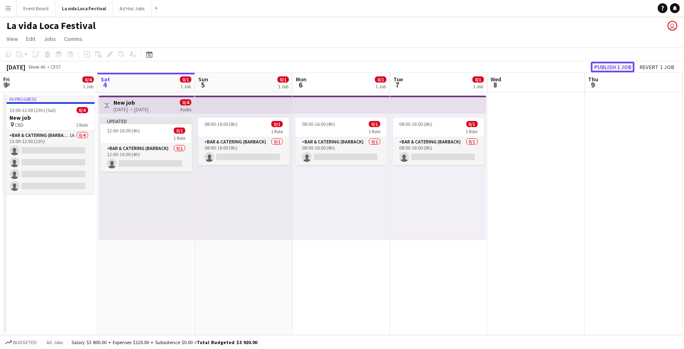
click at [604, 65] on button "Publish 1 job" at bounding box center [613, 67] width 44 height 11
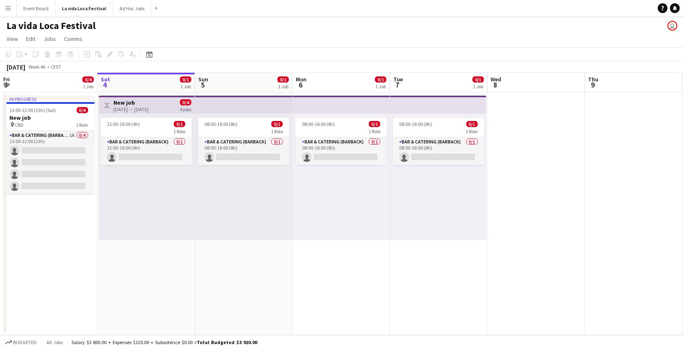
click at [8, 5] on app-icon "Menu" at bounding box center [8, 8] width 7 height 7
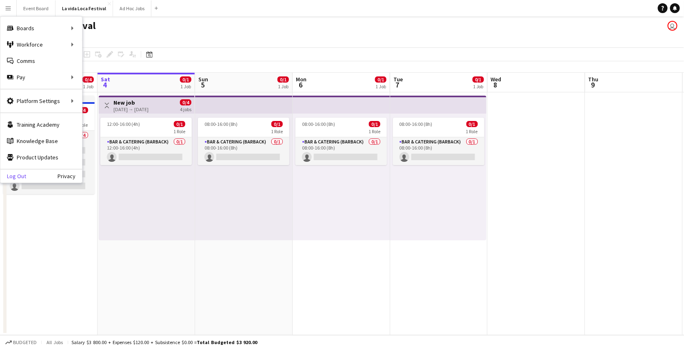
click at [16, 173] on link "Log Out" at bounding box center [13, 176] width 26 height 7
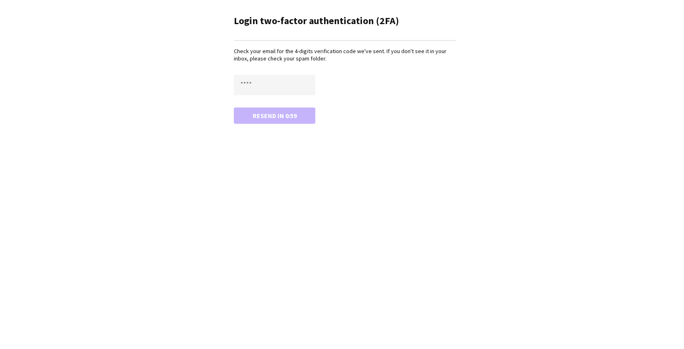
click at [232, 87] on main "Login two-factor authentication (2FA) Check your email for the 4-digits verific…" at bounding box center [342, 68] width 245 height 136
click at [238, 87] on input "text" at bounding box center [275, 85] width 82 height 20
type input "****"
click at [234, 107] on button "Resend in 0:50" at bounding box center [275, 115] width 82 height 16
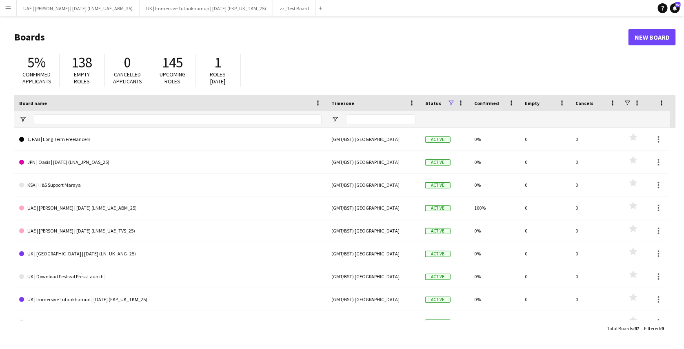
click at [6, 10] on app-icon "Menu" at bounding box center [8, 8] width 7 height 7
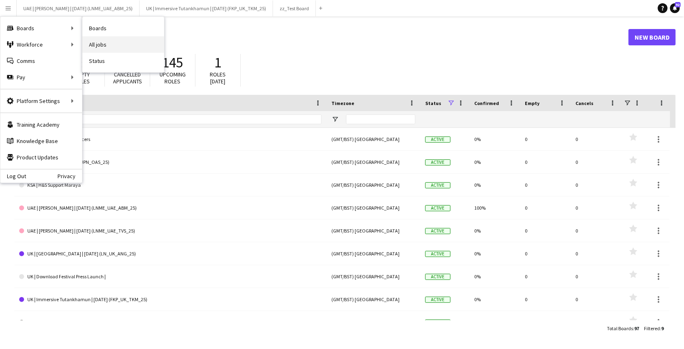
click at [95, 39] on link "All jobs" at bounding box center [123, 44] width 82 height 16
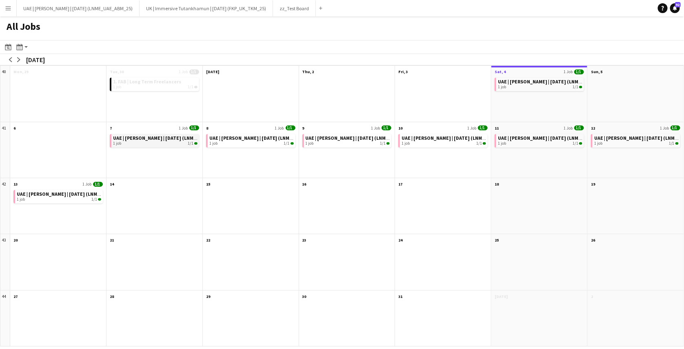
click at [154, 138] on span "UAE | [PERSON_NAME] | [DATE] (LNME_UAE_ABM_25)" at bounding box center [171, 138] width 116 height 6
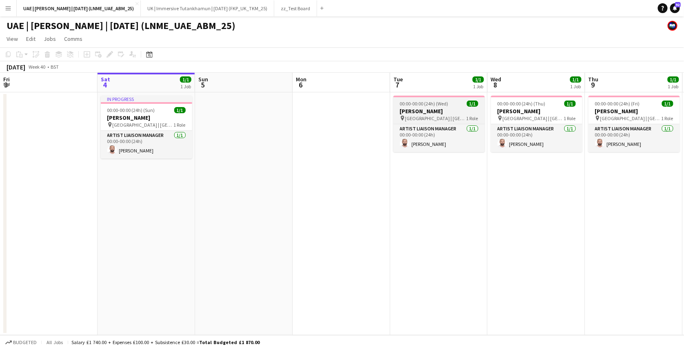
click at [439, 112] on h3 "[PERSON_NAME]" at bounding box center [439, 110] width 91 height 7
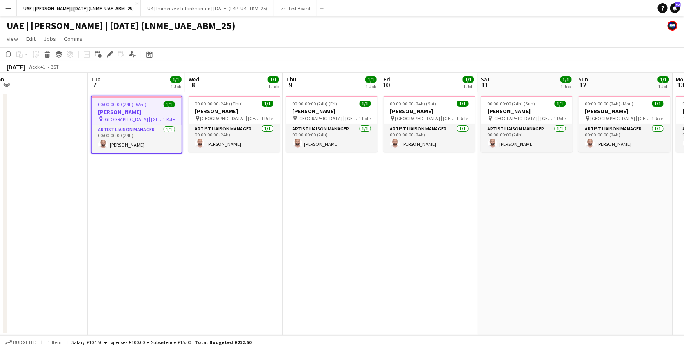
scroll to position [0, 192]
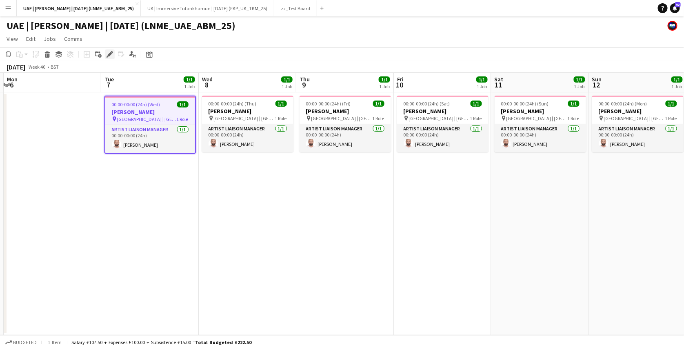
click at [111, 53] on icon at bounding box center [109, 54] width 4 height 4
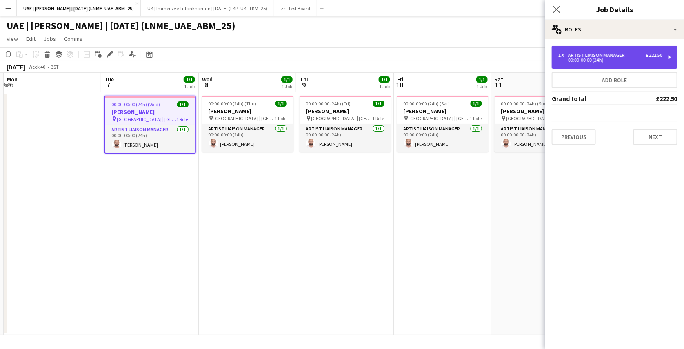
click at [584, 60] on div "00:00-00:00 (24h)" at bounding box center [611, 60] width 104 height 4
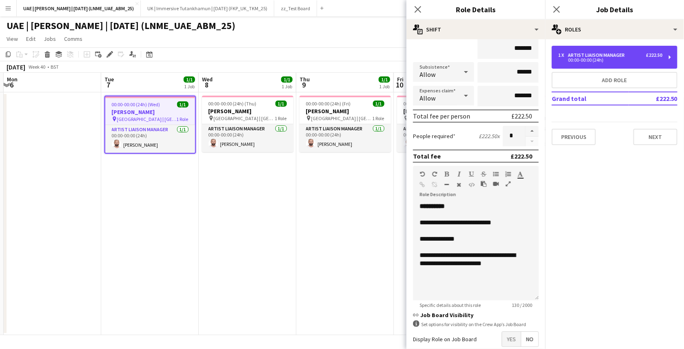
scroll to position [121, 0]
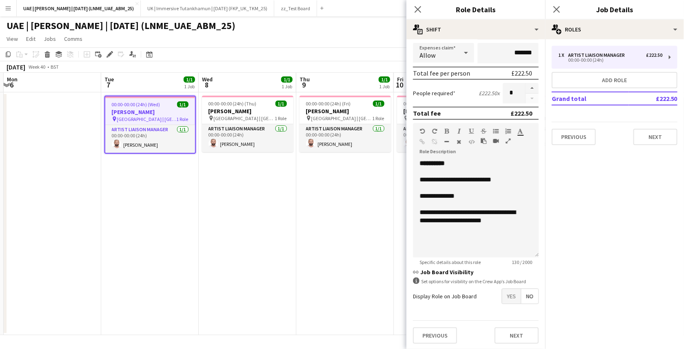
click at [337, 266] on app-date-cell "00:00-00:00 (24h) (Fri) 1/1 [PERSON_NAME] pin [GEOGRAPHIC_DATA] | [GEOGRAPHIC_D…" at bounding box center [345, 213] width 98 height 243
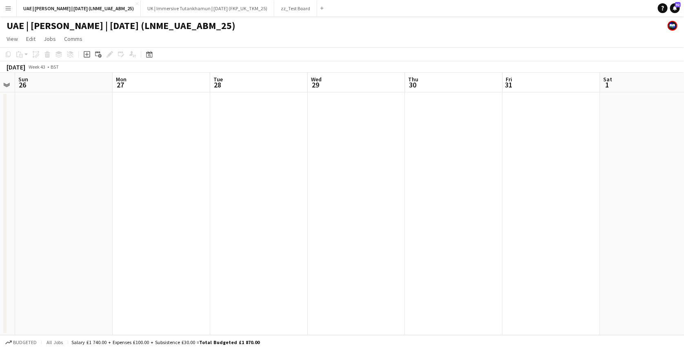
scroll to position [0, 253]
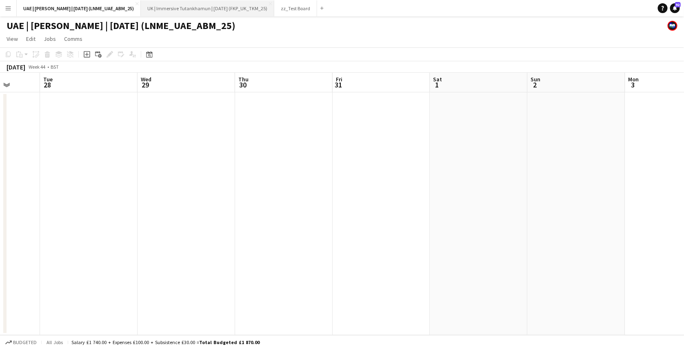
click at [265, 15] on button "UK | Immersive Tutankhamun | [DATE] (FKP_UK_TKM_25) Close" at bounding box center [208, 8] width 134 height 16
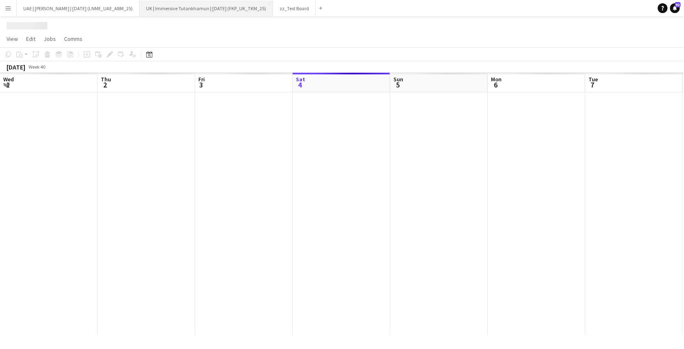
scroll to position [0, 195]
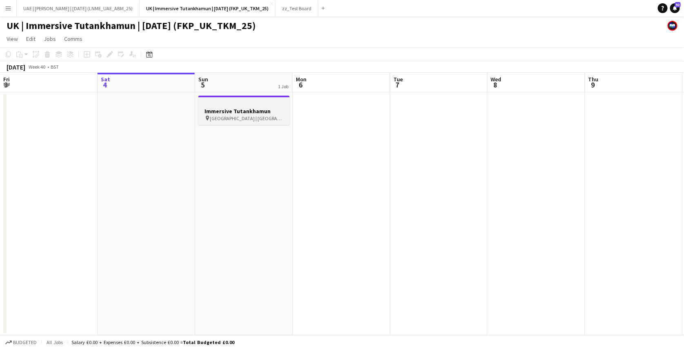
click at [280, 106] on div at bounding box center [243, 103] width 91 height 6
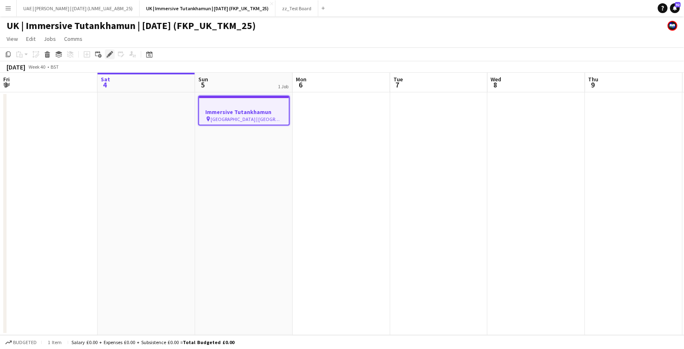
click at [108, 55] on icon at bounding box center [109, 54] width 4 height 4
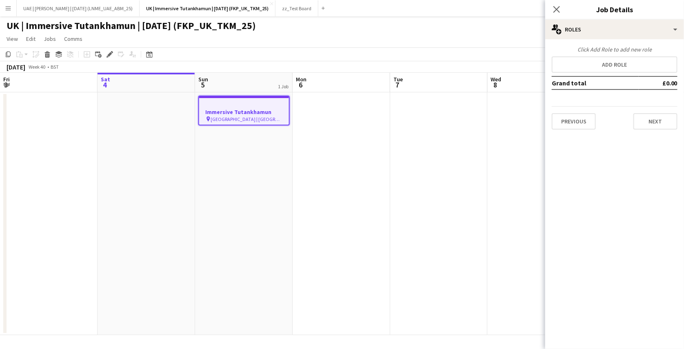
click at [427, 69] on div "[DATE] Week 40 • BST" at bounding box center [342, 66] width 684 height 11
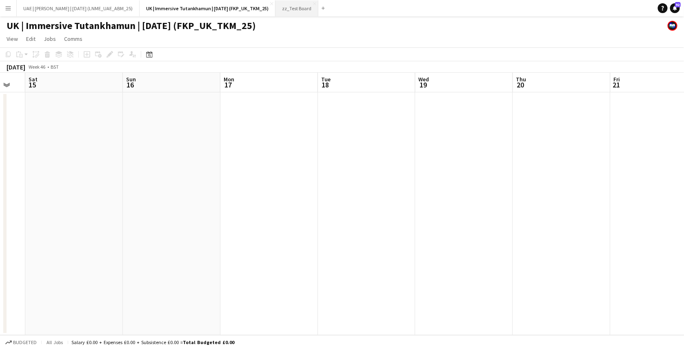
scroll to position [0, 271]
click at [311, 8] on button "zz_Test Board Close" at bounding box center [297, 8] width 43 height 16
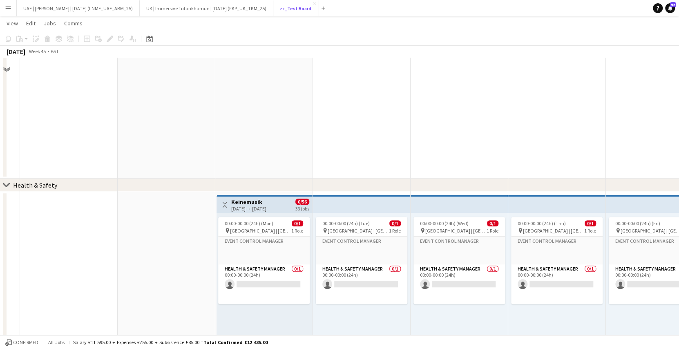
scroll to position [236, 0]
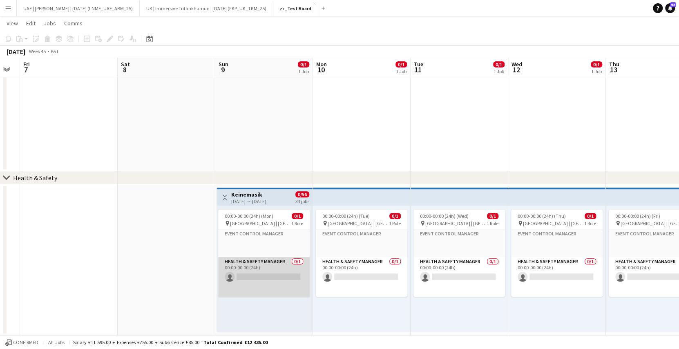
click at [257, 261] on app-card-role "Health & Safety Manager 0/1 00:00-00:00 (24h) single-neutral-actions" at bounding box center [263, 277] width 91 height 40
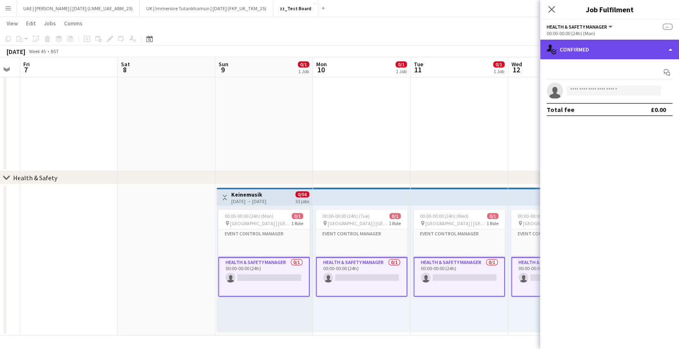
click at [588, 56] on div "single-neutral-actions-check-2 Confirmed" at bounding box center [609, 50] width 139 height 20
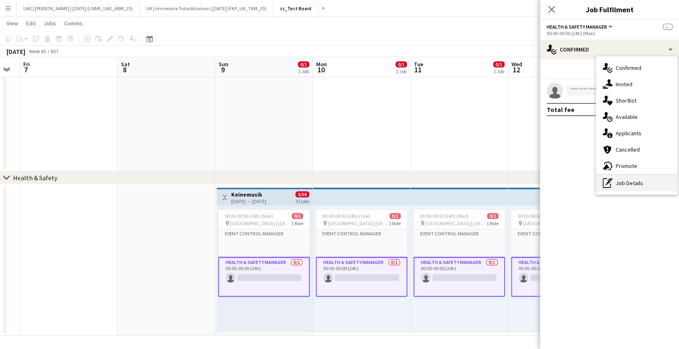
click at [620, 182] on div "pen-write Job Details" at bounding box center [636, 183] width 81 height 16
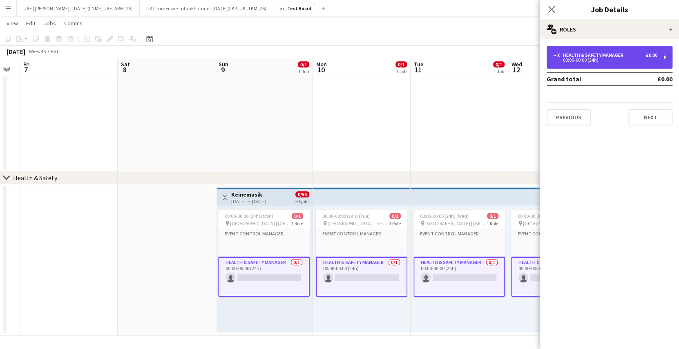
click at [617, 59] on div "00:00-00:00 (24h)" at bounding box center [605, 60] width 104 height 4
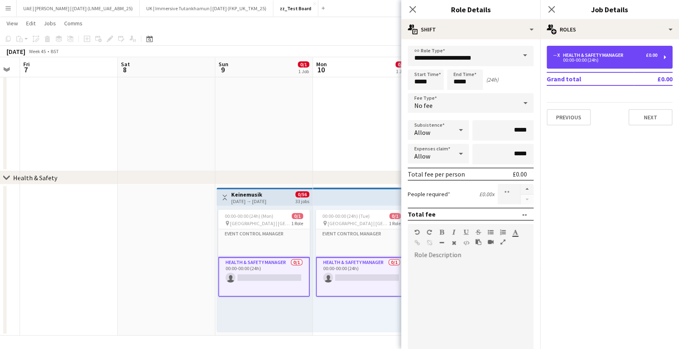
scroll to position [101, 0]
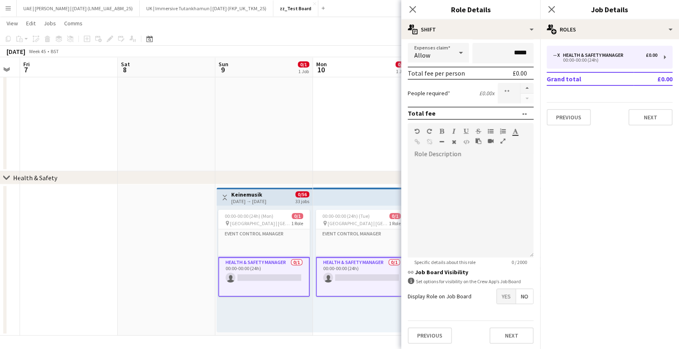
click at [325, 132] on app-date-cell at bounding box center [362, 95] width 98 height 151
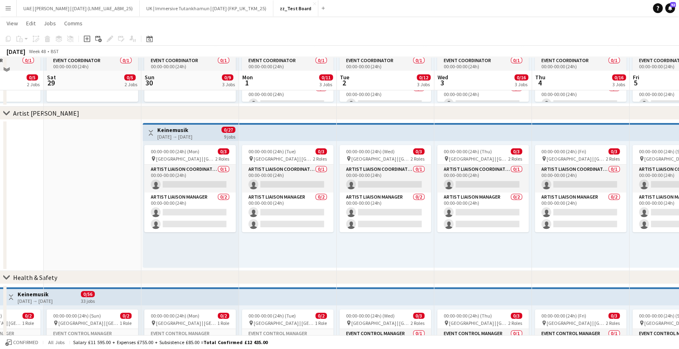
scroll to position [149, 0]
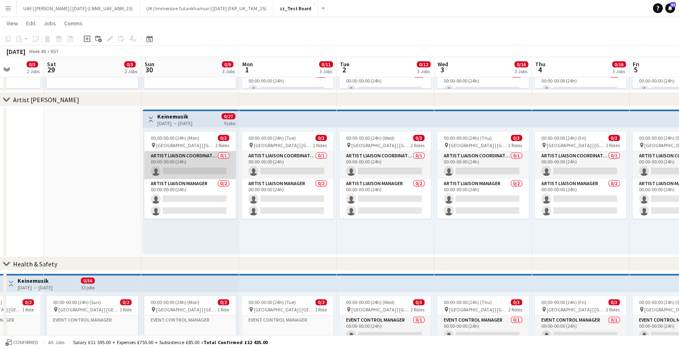
click at [207, 157] on app-card-role "Artist Liaison Coordinator 0/1 00:00-00:00 (24h) single-neutral-actions" at bounding box center [189, 165] width 91 height 28
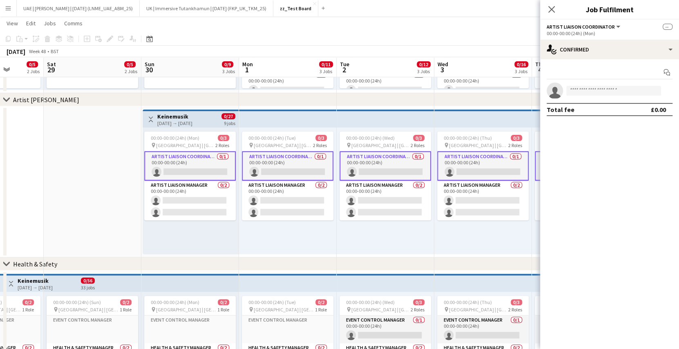
click at [192, 113] on h3 "Keinemusik" at bounding box center [174, 116] width 35 height 7
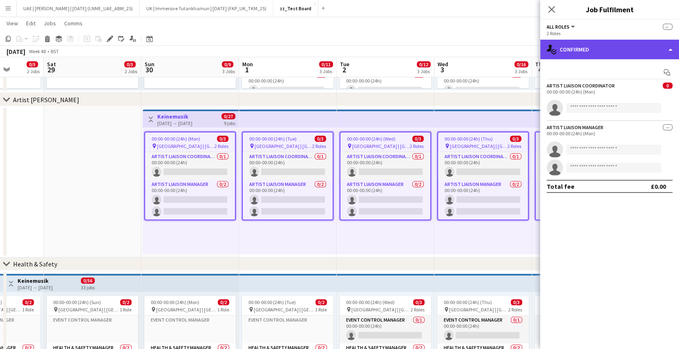
click at [605, 49] on div "single-neutral-actions-check-2 Confirmed" at bounding box center [609, 50] width 139 height 20
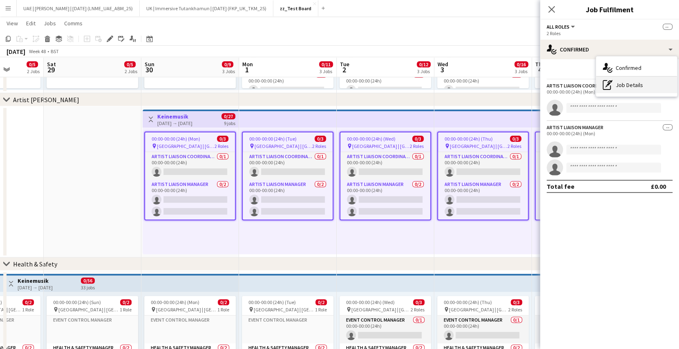
click at [630, 82] on div "pen-write Job Details" at bounding box center [636, 85] width 81 height 16
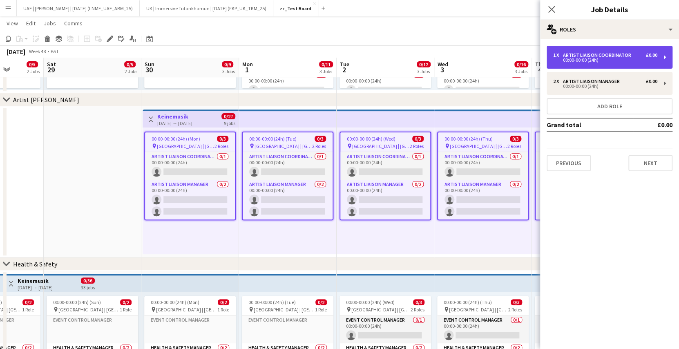
click at [618, 64] on div "1 x Artist Liaison Coordinator £0.00 00:00-00:00 (24h)" at bounding box center [609, 57] width 126 height 23
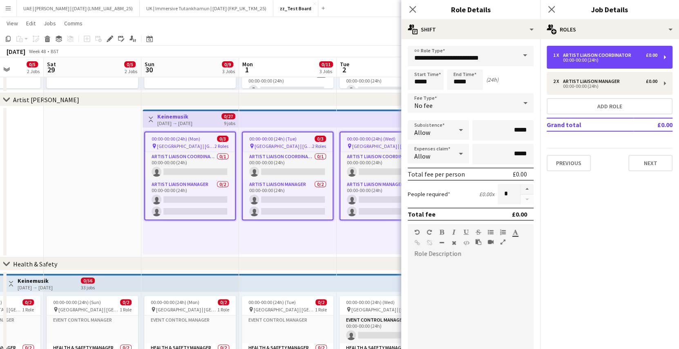
scroll to position [101, 0]
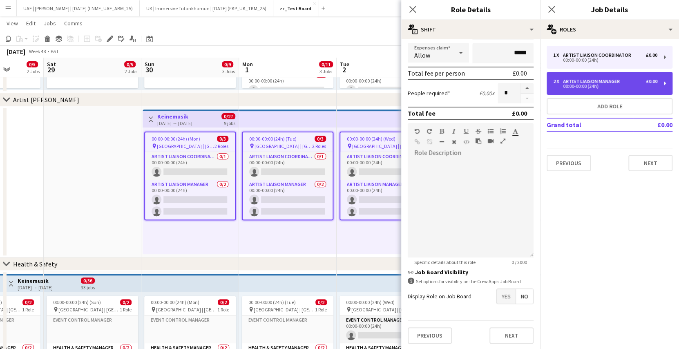
click at [593, 80] on div "Artist Liaison Manager" at bounding box center [593, 81] width 60 height 6
type input "**********"
type input "*"
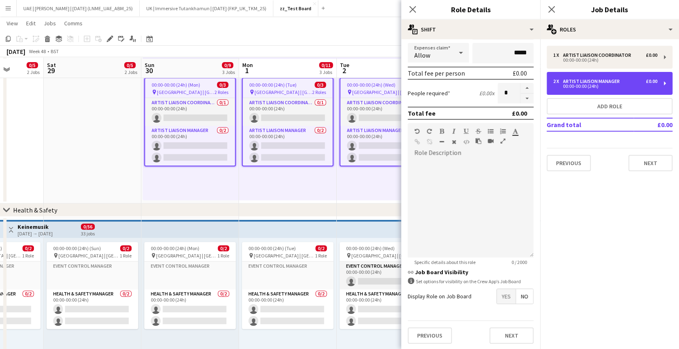
scroll to position [205, 0]
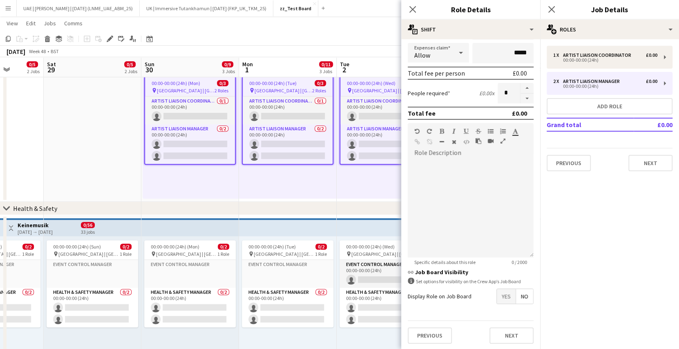
click at [354, 195] on div "00:00-00:00 (24h) (Wed) 0/3 pin Gateway Park | Abu Dhabi, UAE 2 Roles Artist Li…" at bounding box center [385, 135] width 98 height 127
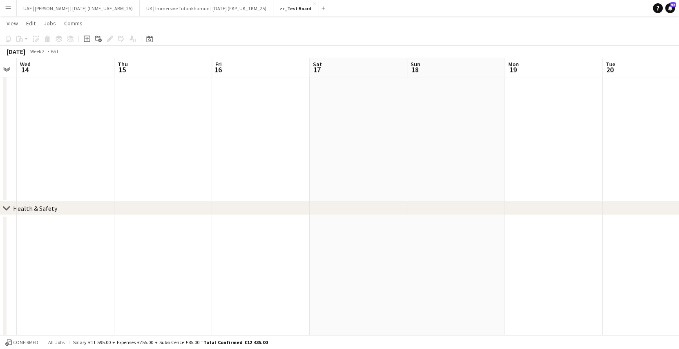
scroll to position [0, 294]
click at [13, 12] on button "Menu" at bounding box center [8, 8] width 16 height 16
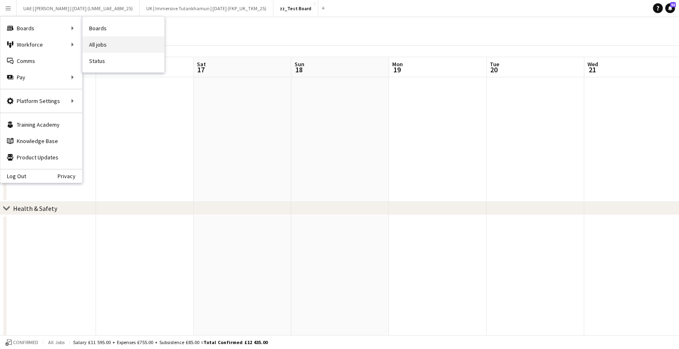
click at [96, 43] on link "All jobs" at bounding box center [123, 44] width 82 height 16
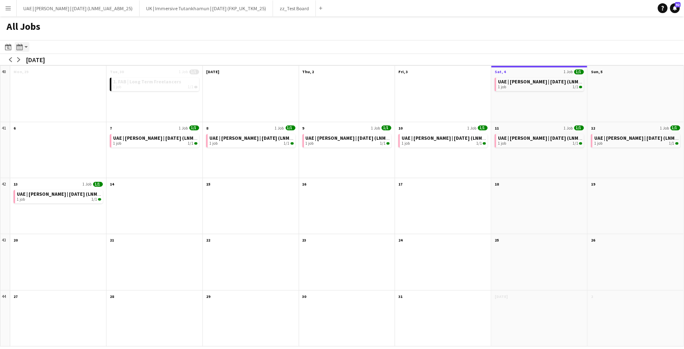
click at [26, 47] on app-action-btn "Month view / Day view" at bounding box center [22, 47] width 15 height 10
click at [37, 73] on link "Day view by Job" at bounding box center [44, 76] width 45 height 7
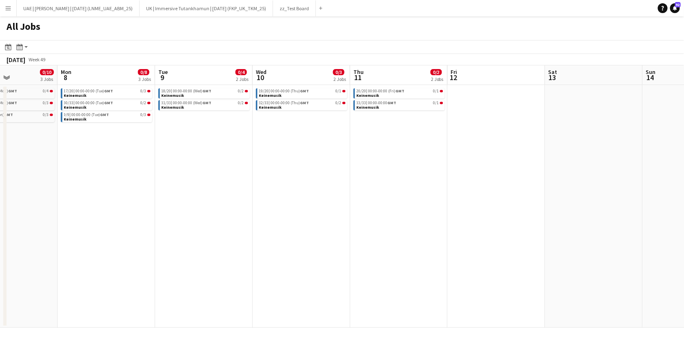
scroll to position [0, 235]
click at [131, 104] on div "30/33 | 00:00-00:00 (Tue) GMT 0/2" at bounding box center [108, 103] width 87 height 4
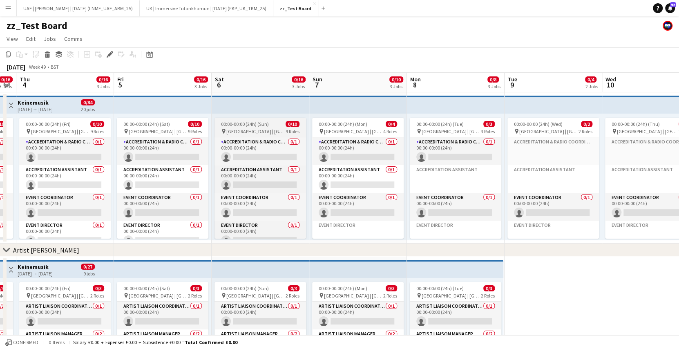
click at [263, 123] on span "00:00-00:00 (24h) (Sun)" at bounding box center [245, 124] width 48 height 6
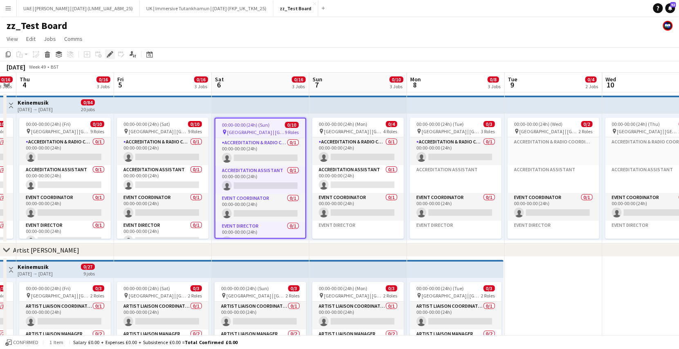
click at [109, 54] on icon at bounding box center [109, 54] width 4 height 4
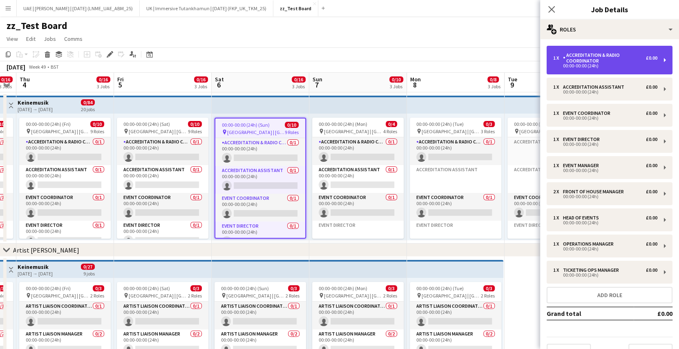
click at [585, 56] on div "Accreditation & Radio Coordinator" at bounding box center [604, 57] width 83 height 11
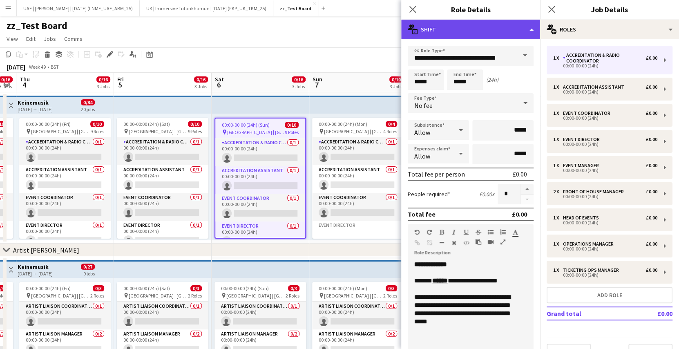
click at [492, 34] on div "multiple-actions-text Shift" at bounding box center [470, 30] width 139 height 20
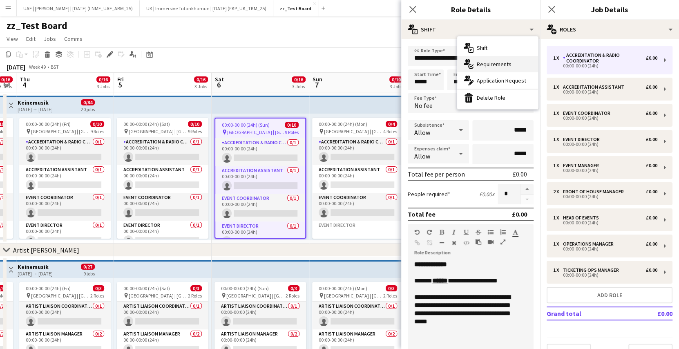
click at [492, 62] on span "Requirements" at bounding box center [494, 63] width 35 height 7
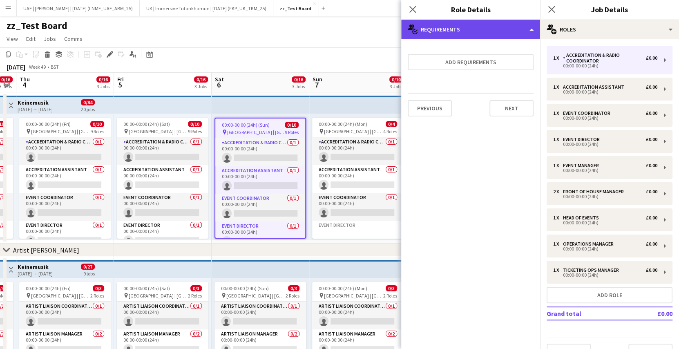
click at [506, 29] on div "multiple-actions-check-2 Requirements" at bounding box center [470, 30] width 139 height 20
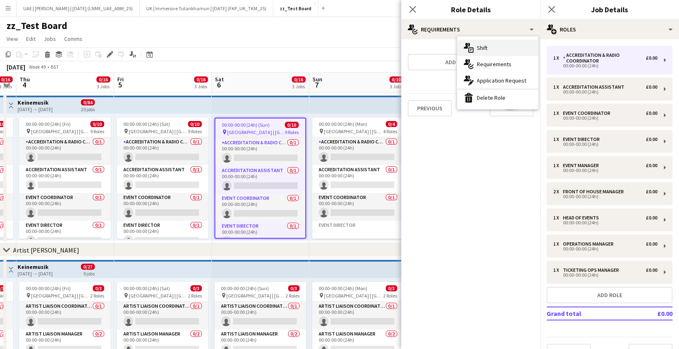
click at [497, 47] on div "multiple-actions-text Shift" at bounding box center [497, 48] width 81 height 16
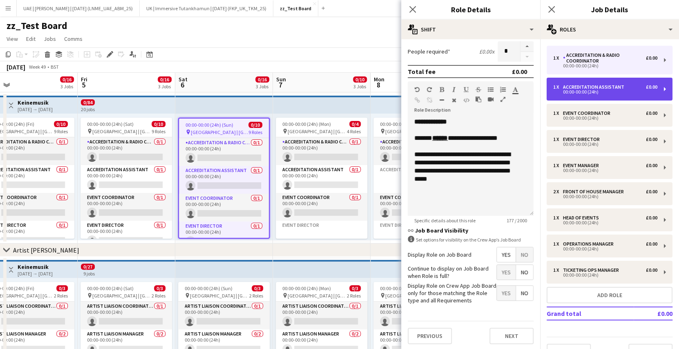
click at [595, 90] on div "00:00-00:00 (24h)" at bounding box center [605, 92] width 104 height 4
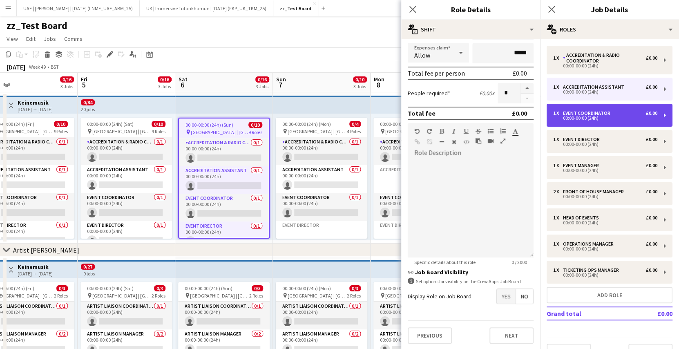
click at [589, 116] on div "00:00-00:00 (24h)" at bounding box center [605, 118] width 104 height 4
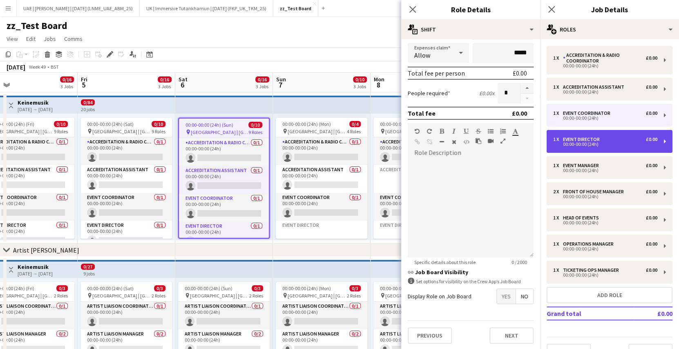
click at [591, 135] on div "1 x Event Director £0.00 00:00-00:00 (24h)" at bounding box center [609, 141] width 126 height 23
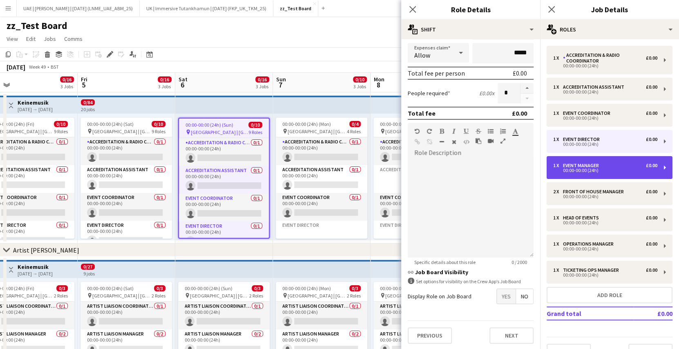
click at [593, 161] on div "1 x Event Manager £0.00 00:00-00:00 (24h)" at bounding box center [609, 167] width 126 height 23
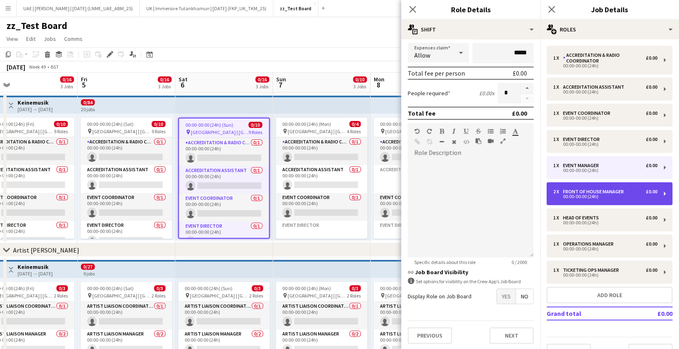
click at [594, 190] on div "Front of House Manager" at bounding box center [595, 192] width 64 height 6
type input "**********"
type input "*"
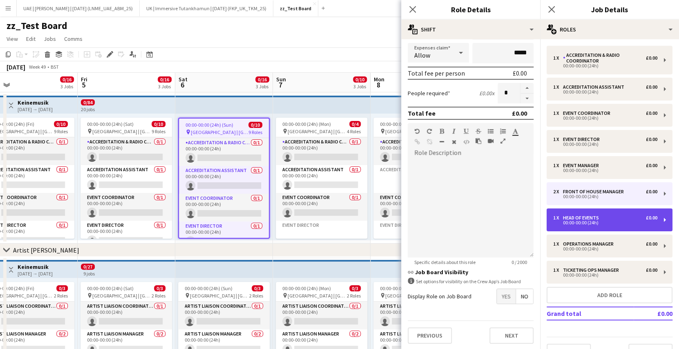
click at [593, 216] on div "Head of Events" at bounding box center [582, 218] width 39 height 6
type input "**********"
type input "*"
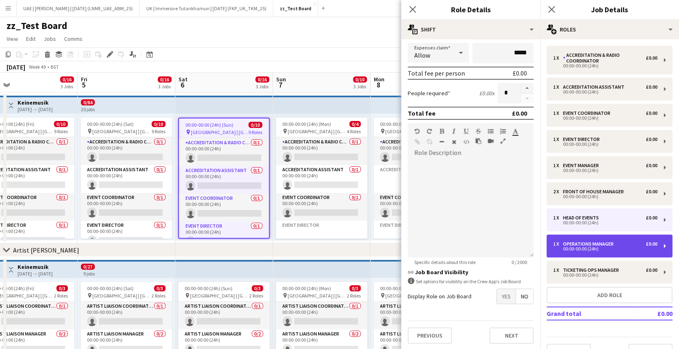
click at [590, 247] on div "00:00-00:00 (24h)" at bounding box center [605, 249] width 104 height 4
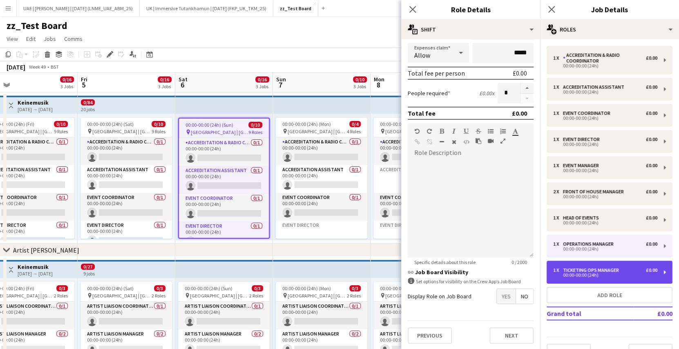
click at [590, 273] on div "00:00-00:00 (24h)" at bounding box center [605, 275] width 104 height 4
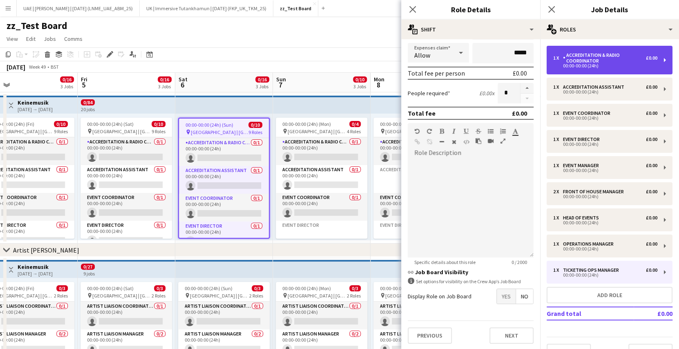
click at [597, 64] on div "00:00-00:00 (24h)" at bounding box center [605, 66] width 104 height 4
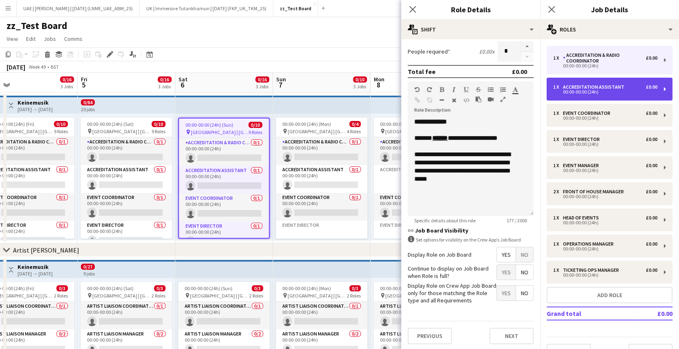
click at [617, 96] on div "1 x Accreditation Assistant £0.00 00:00-00:00 (24h)" at bounding box center [609, 89] width 126 height 23
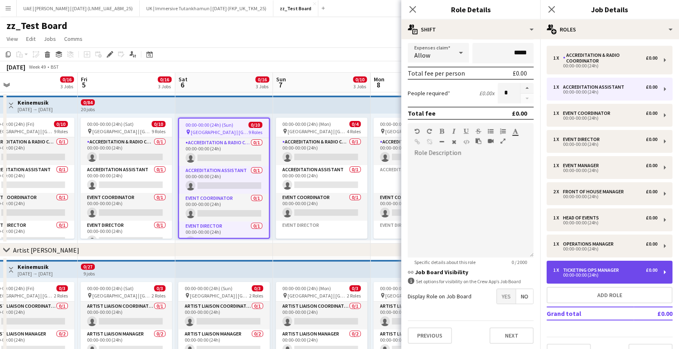
click at [624, 262] on div "1 x Ticketing Ops Manager £0.00 00:00-00:00 (24h)" at bounding box center [609, 272] width 126 height 23
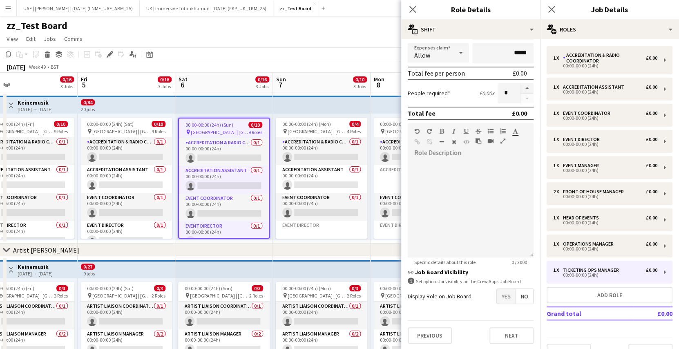
click at [609, 231] on div "1 x Accreditation & Radio Coordinator £0.00 00:00-00:00 (24h) 1 x Accreditation…" at bounding box center [609, 203] width 139 height 314
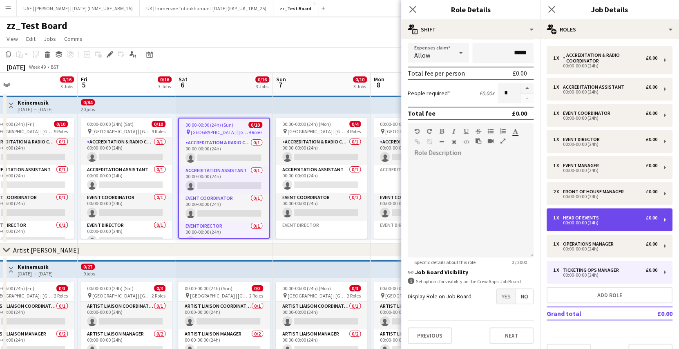
click at [603, 221] on div "00:00-00:00 (24h)" at bounding box center [605, 223] width 104 height 4
type input "**********"
